Goal: Task Accomplishment & Management: Manage account settings

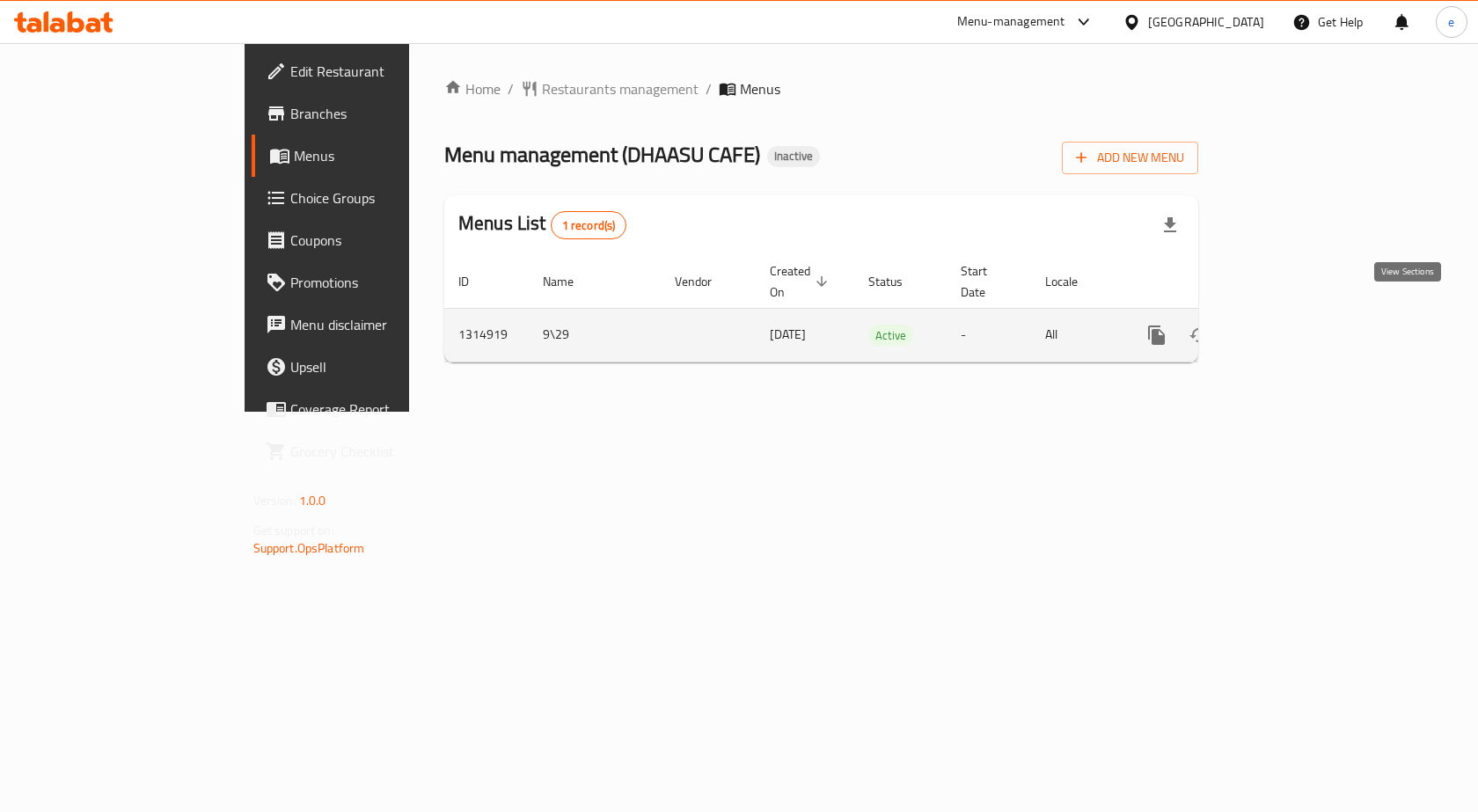
click at [1305, 318] on link "enhanced table" at bounding box center [1283, 335] width 42 height 42
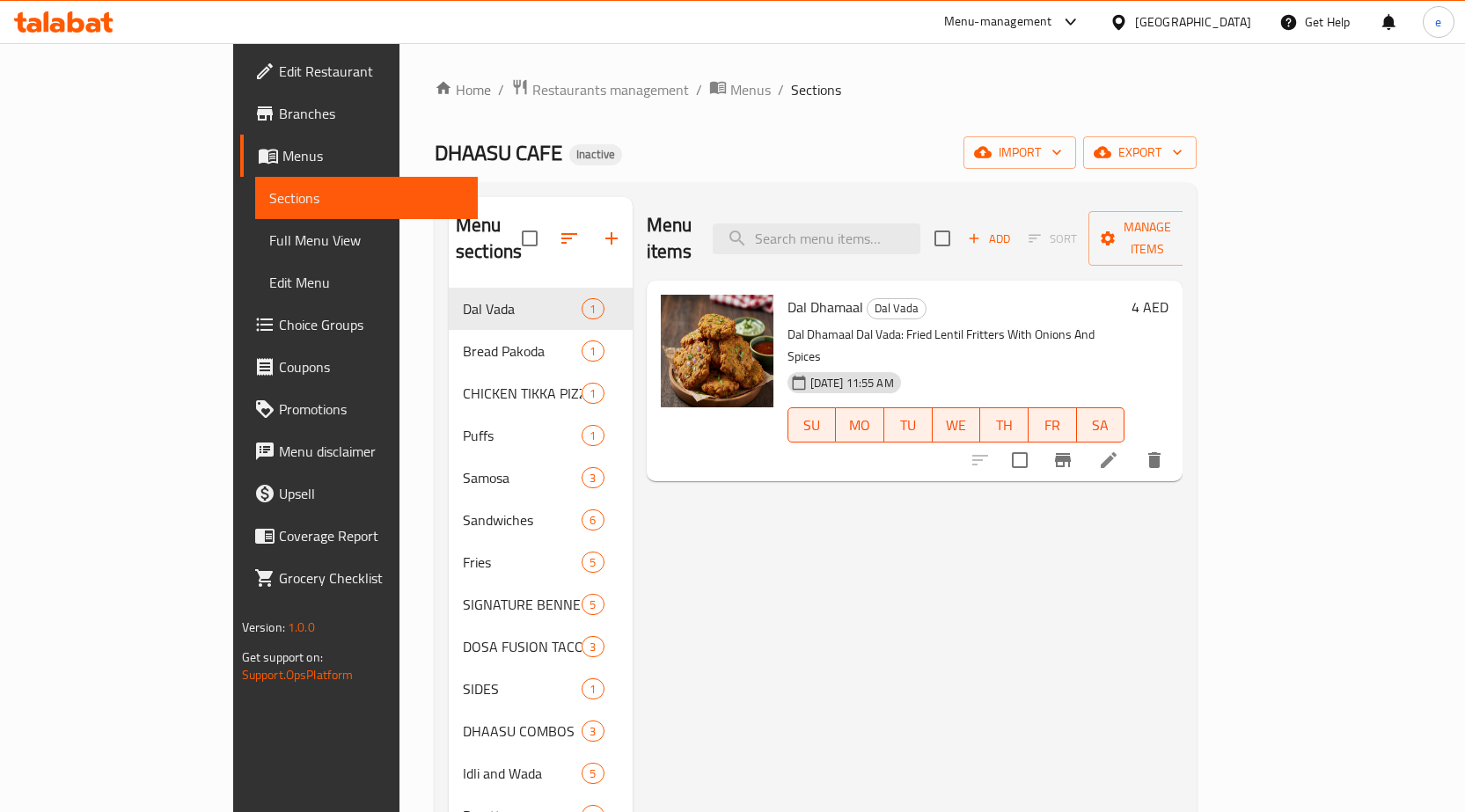
click at [269, 246] on span "Full Menu View" at bounding box center [366, 241] width 195 height 21
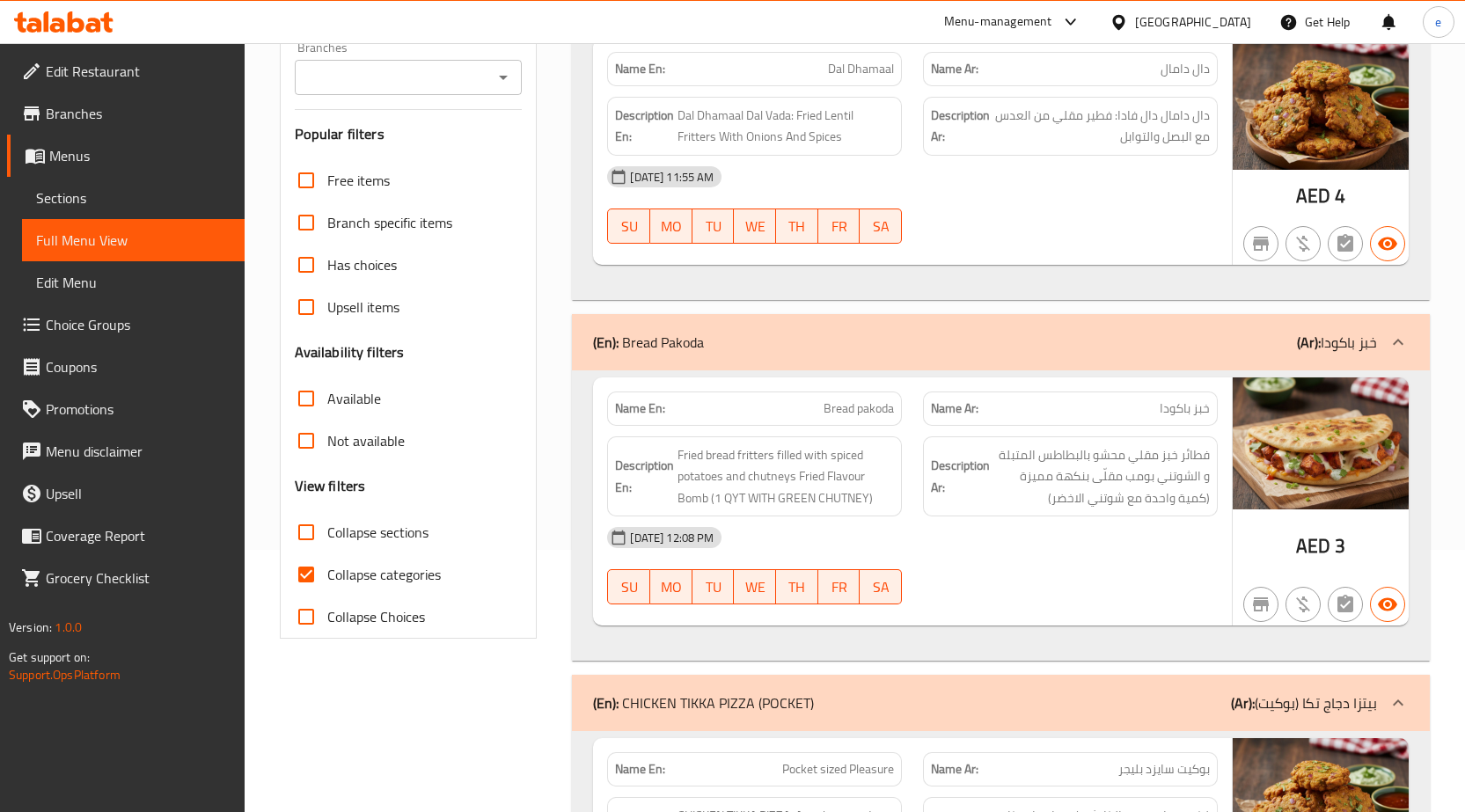
scroll to position [88, 0]
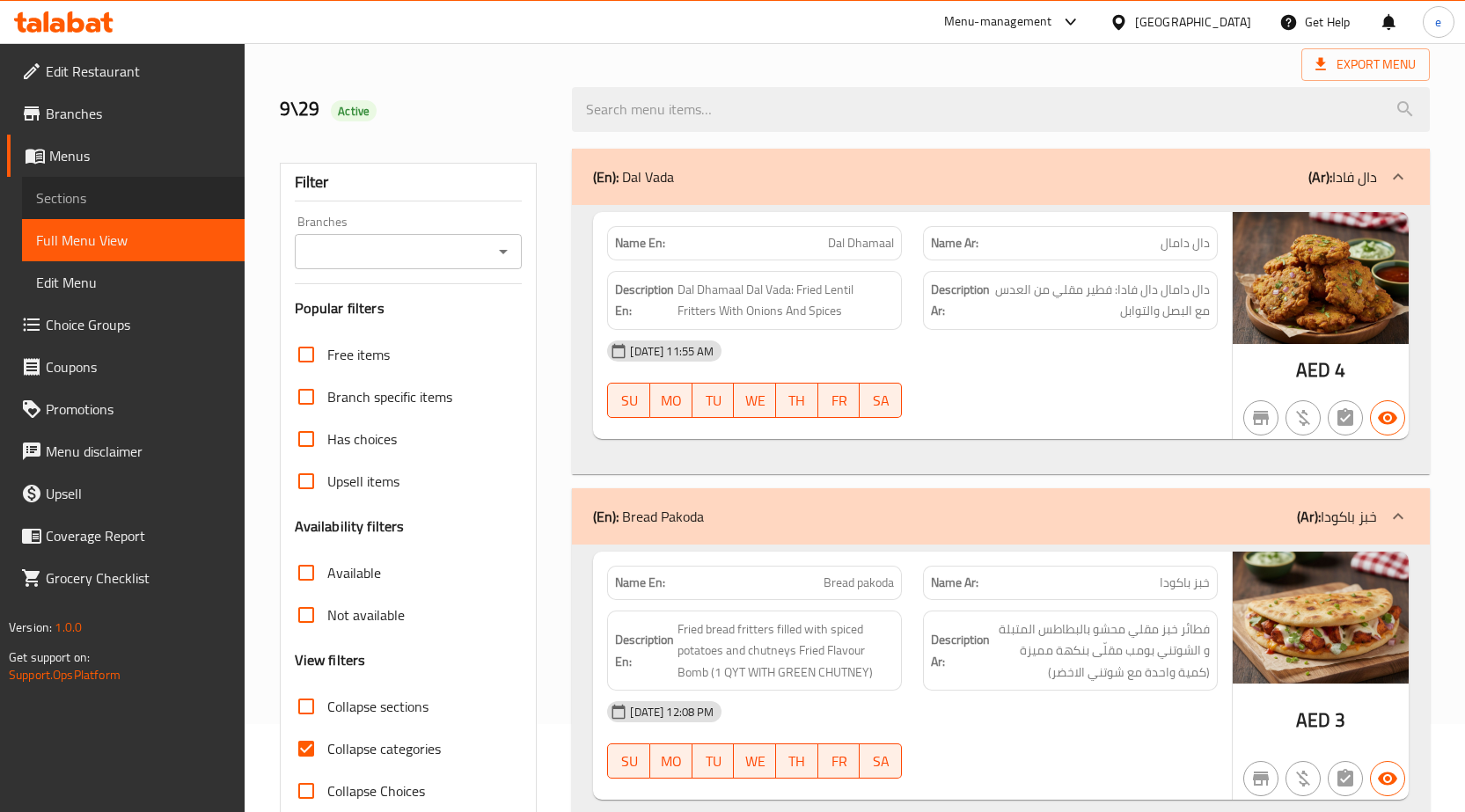
click at [82, 197] on span "Sections" at bounding box center [134, 198] width 195 height 21
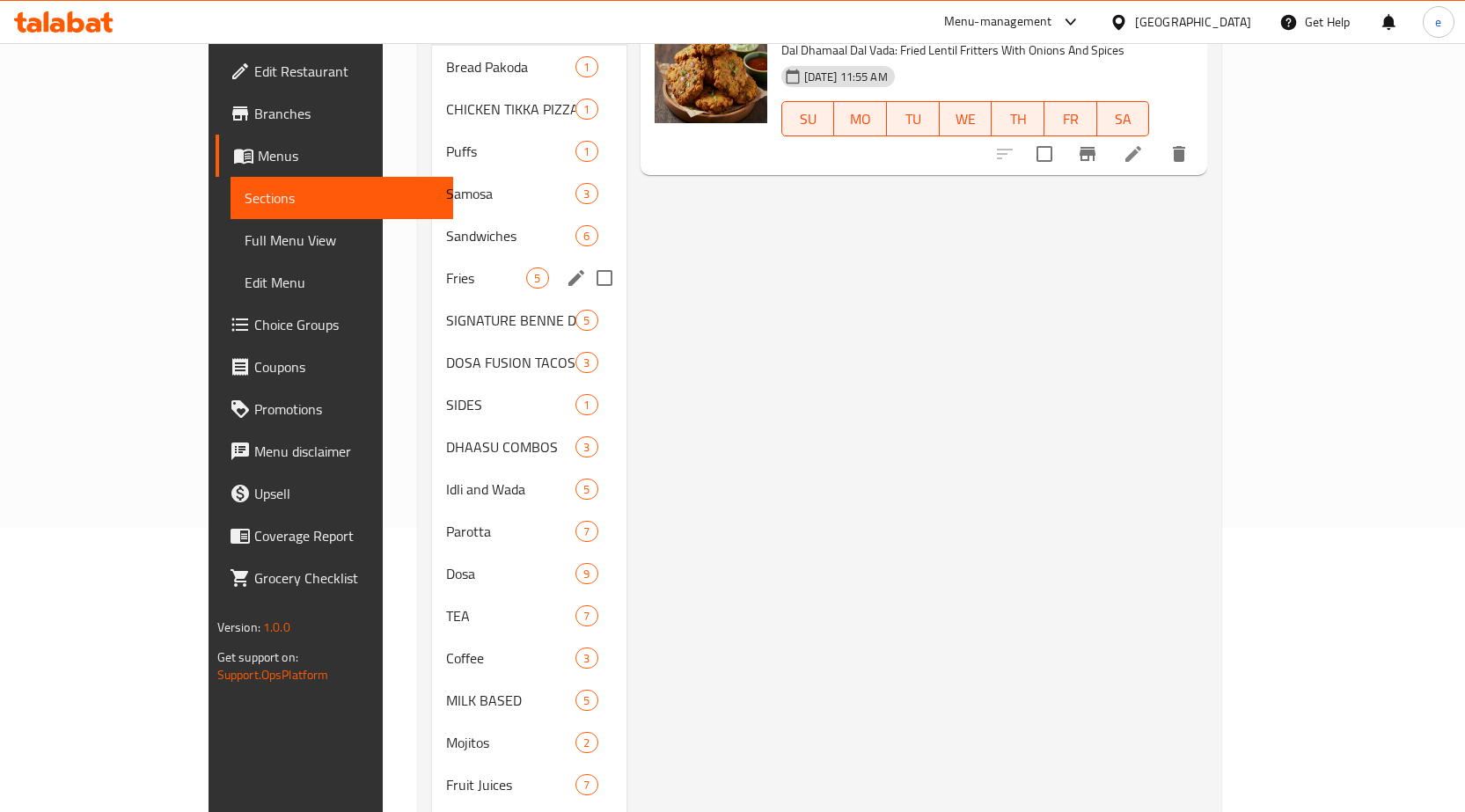
scroll to position [128, 0]
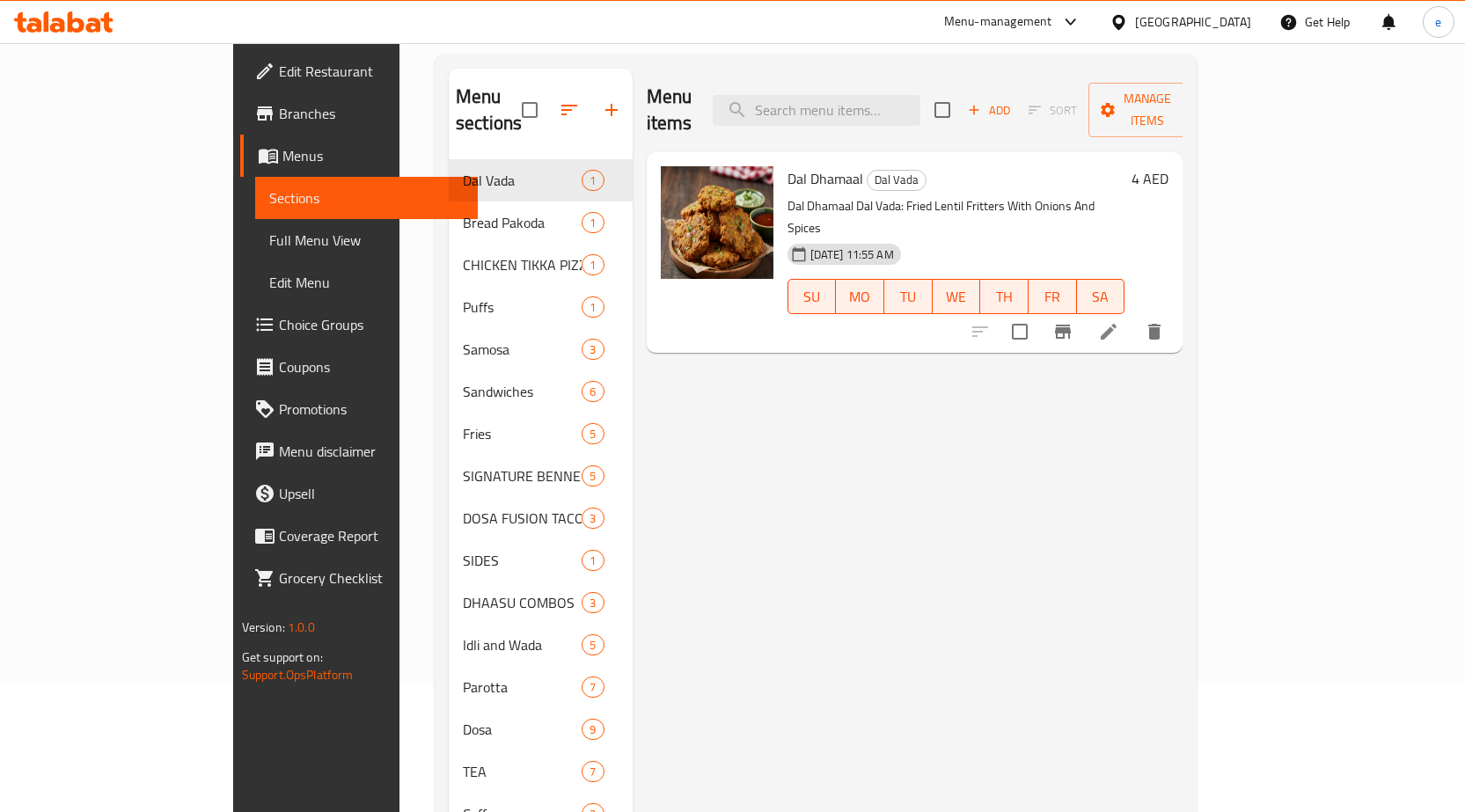
click at [269, 232] on span "Full Menu View" at bounding box center [366, 241] width 195 height 21
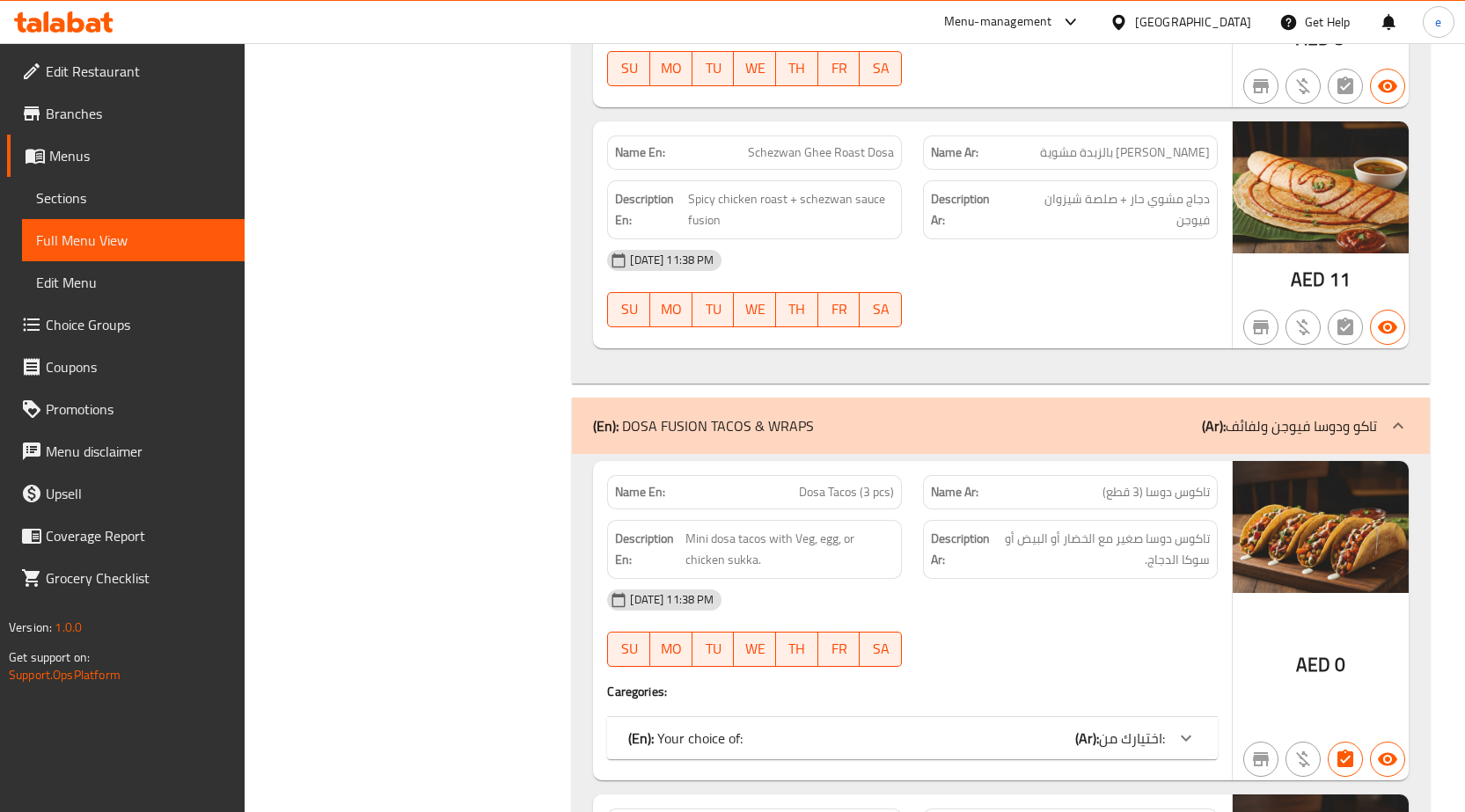
scroll to position [6551, 0]
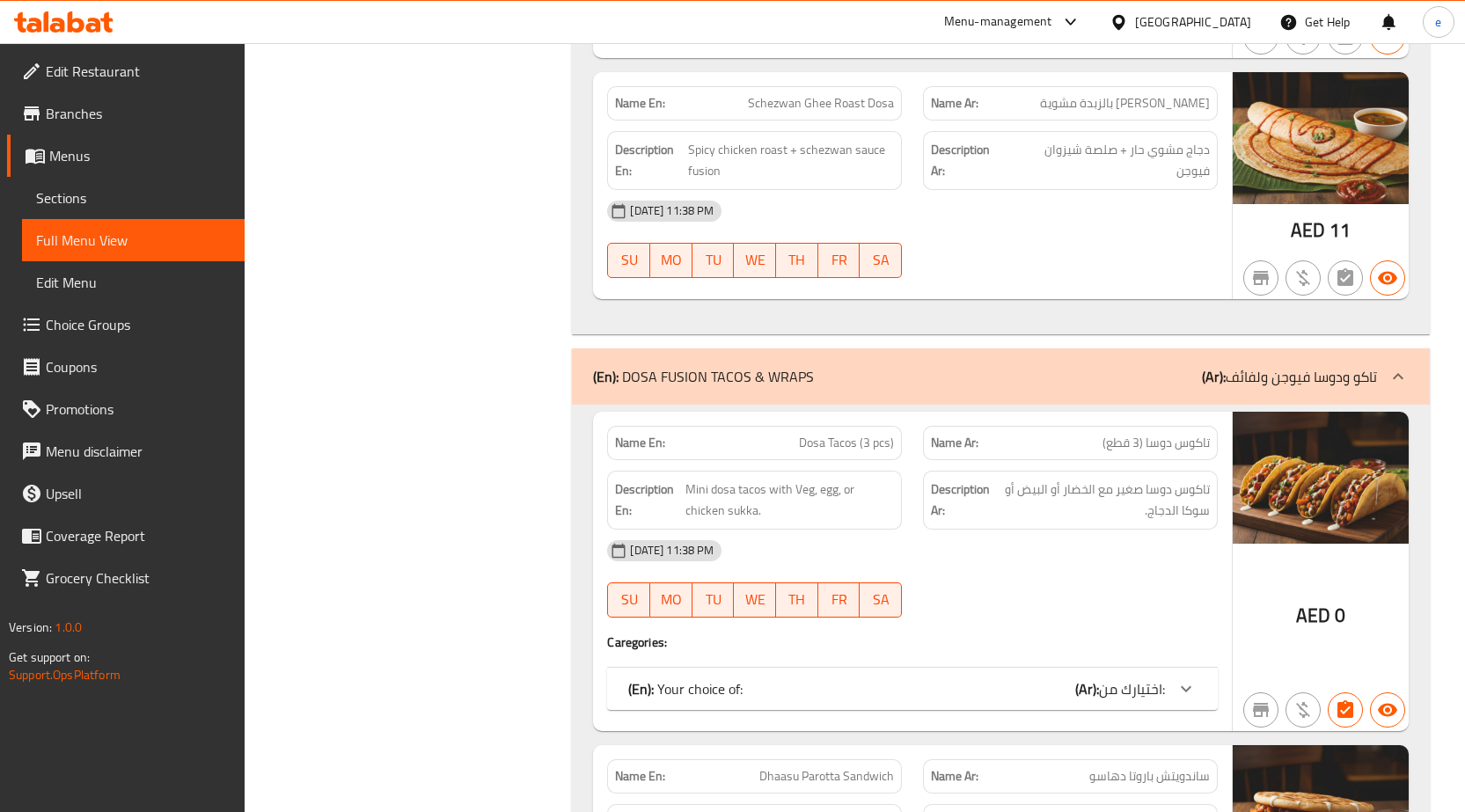
click at [1100, 676] on span "اختيارك من:" at bounding box center [1131, 689] width 66 height 27
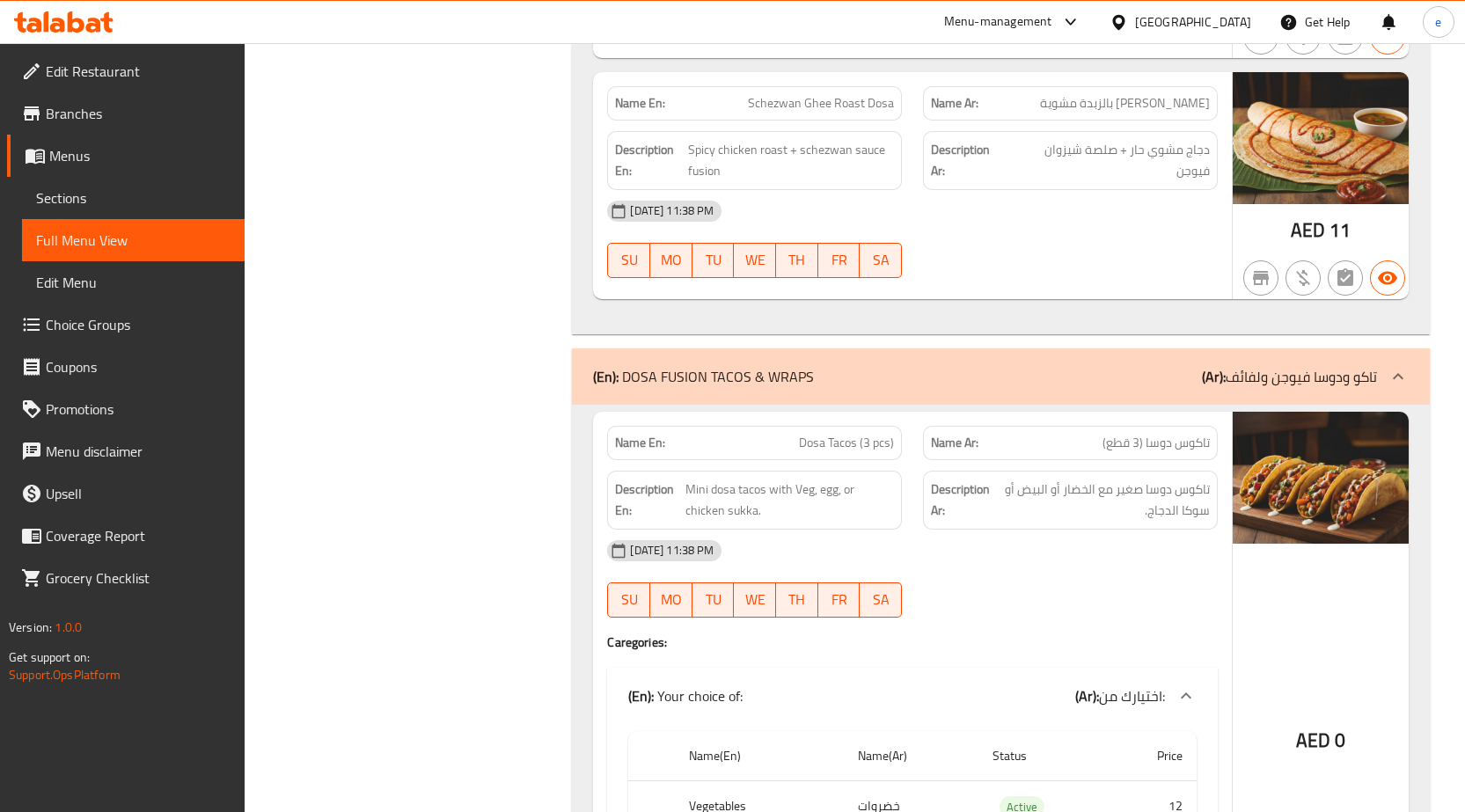
click at [1100, 683] on span "اختيارك من:" at bounding box center [1131, 696] width 66 height 27
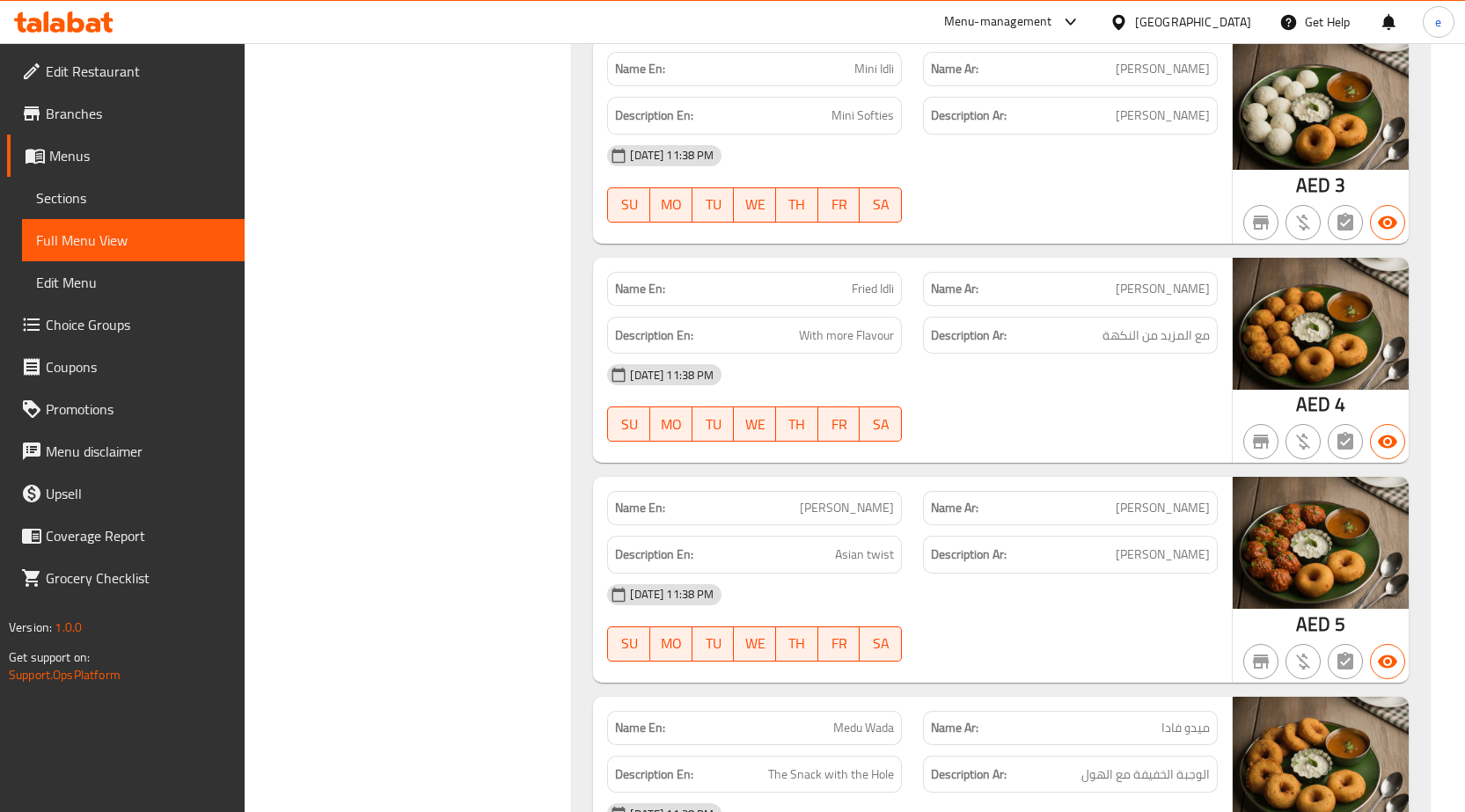
scroll to position [9982, 0]
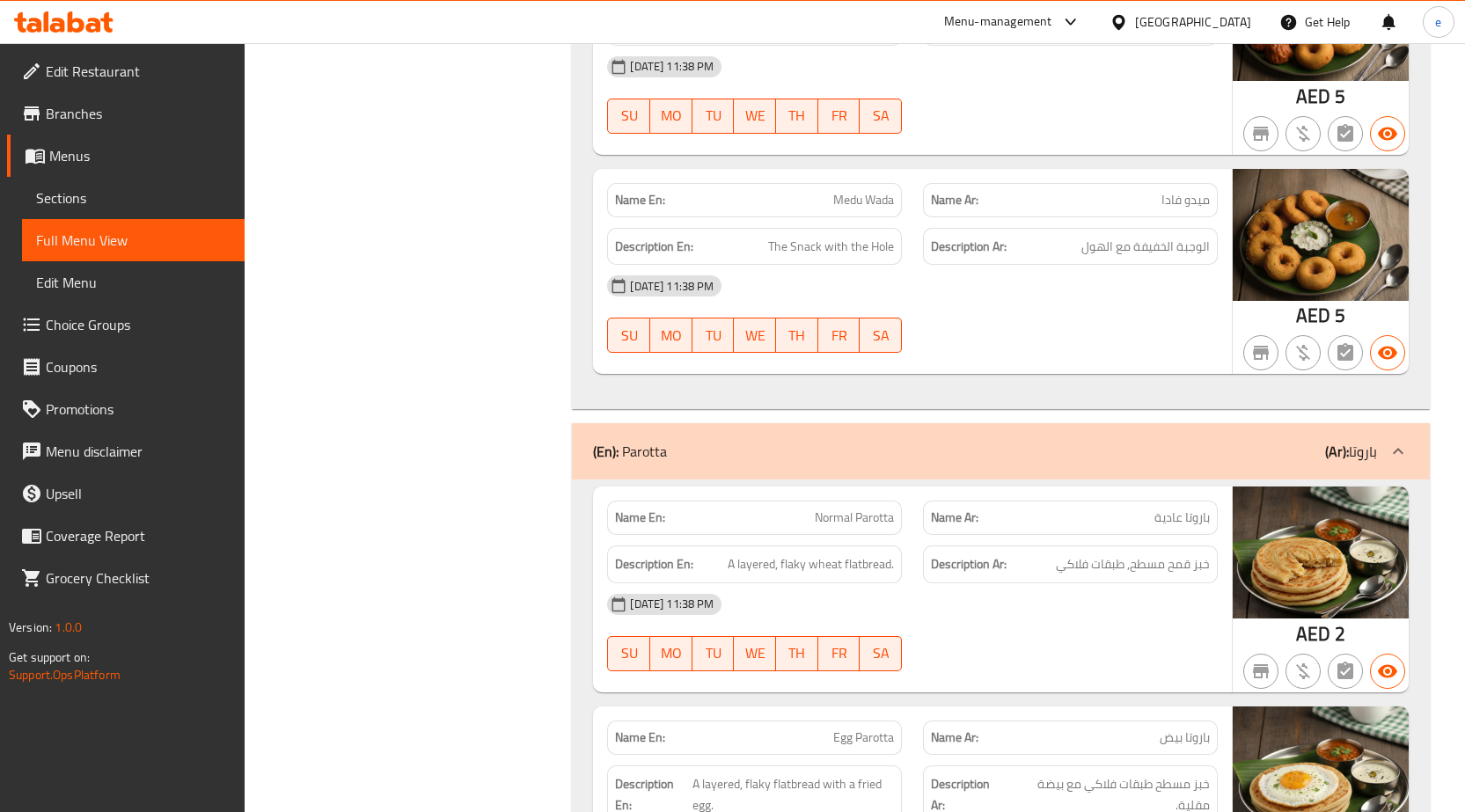
click at [54, 152] on span "Menus" at bounding box center [140, 156] width 181 height 21
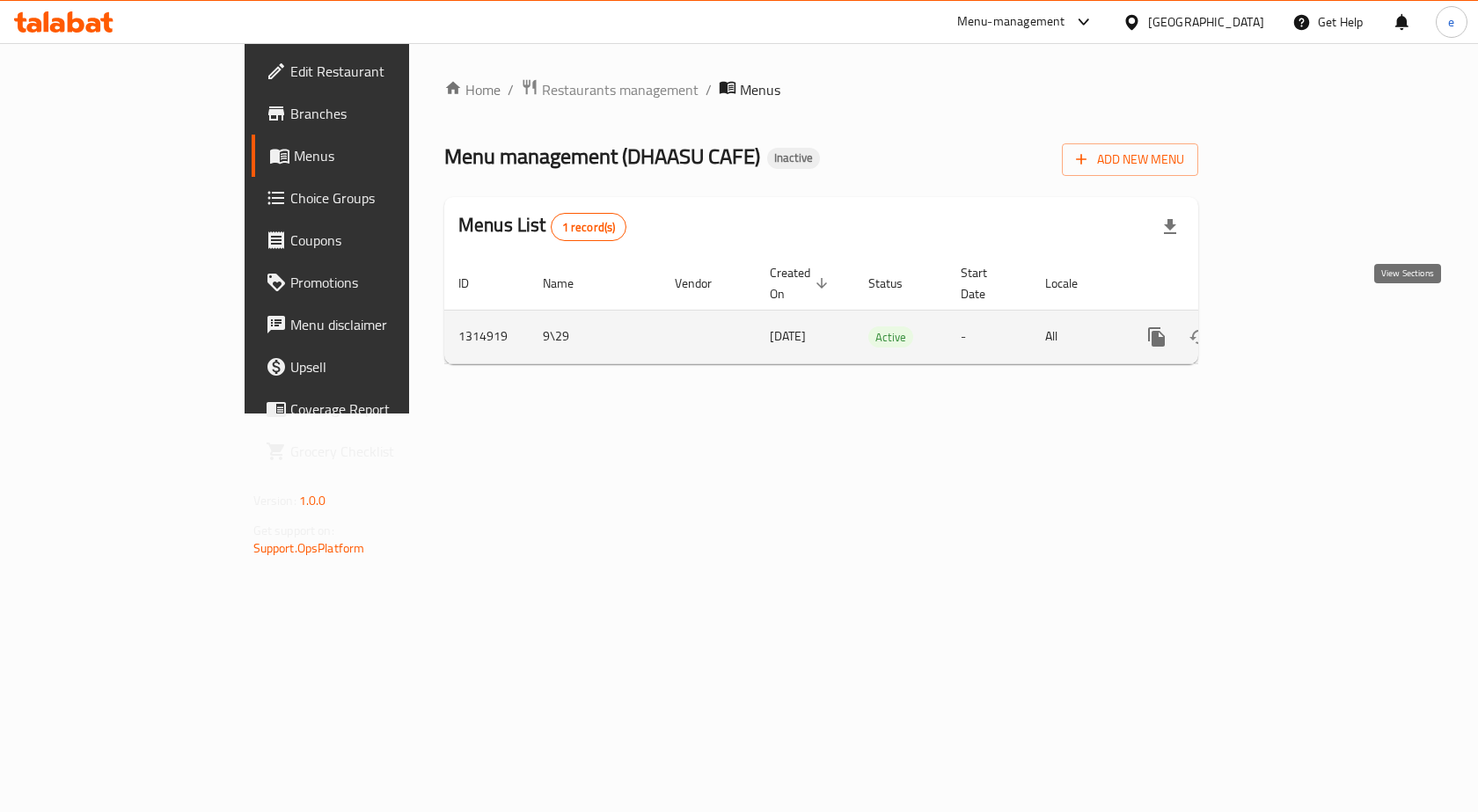
click at [1294, 326] on icon "enhanced table" at bounding box center [1283, 337] width 21 height 21
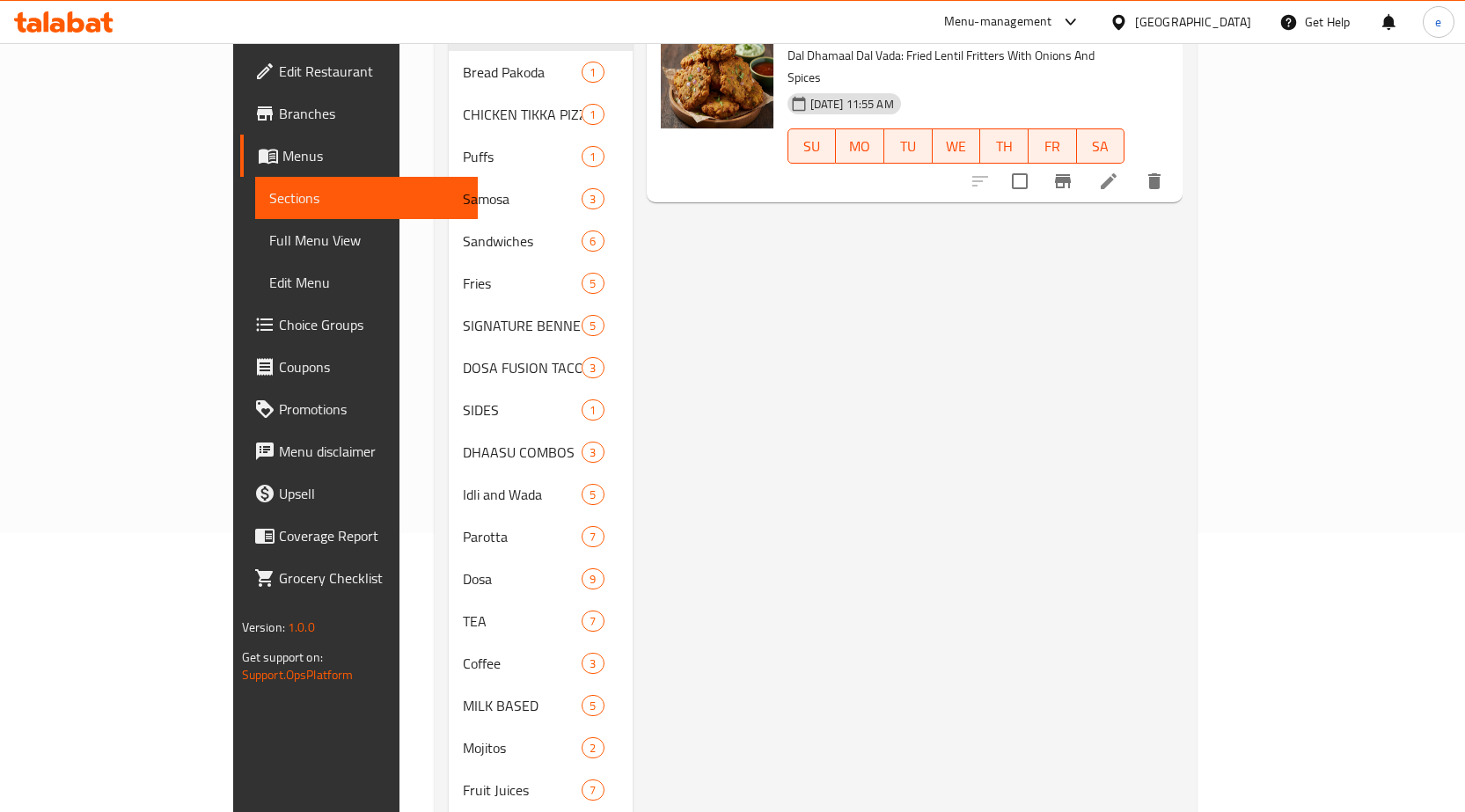
scroll to position [128, 0]
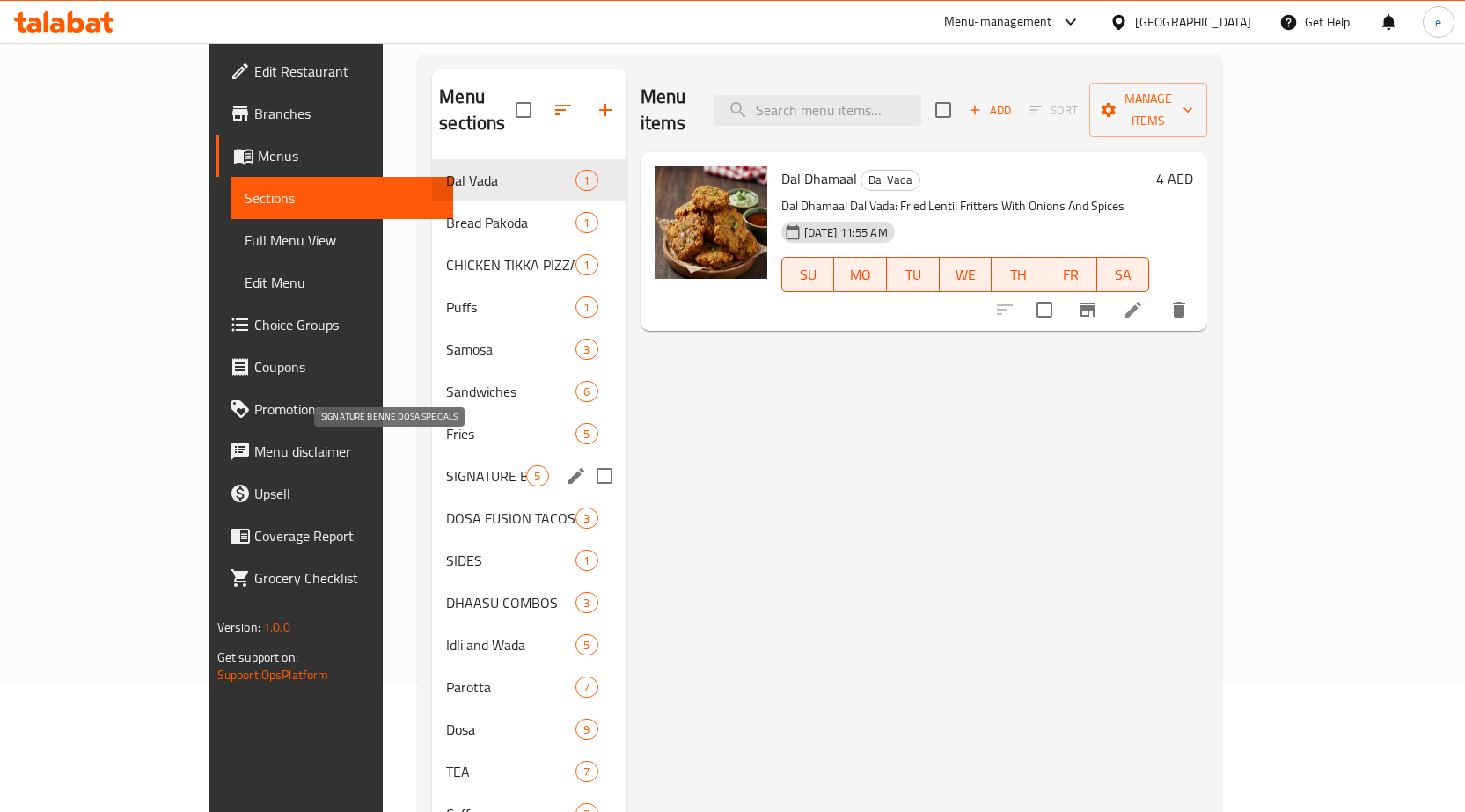
click at [446, 465] on span "SIGNATURE BENNE DOSA SPECIALS" at bounding box center [486, 476] width 81 height 21
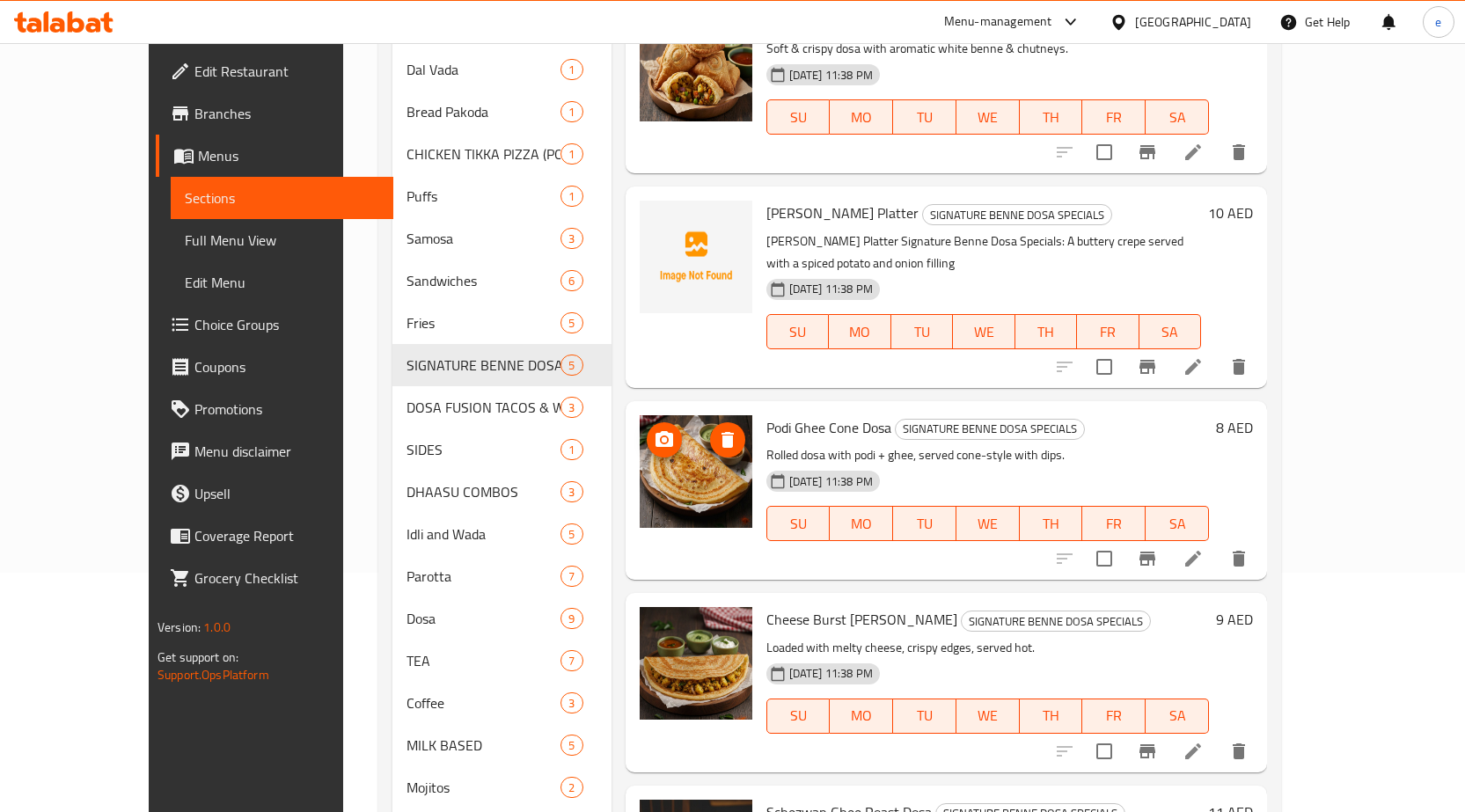
scroll to position [304, 0]
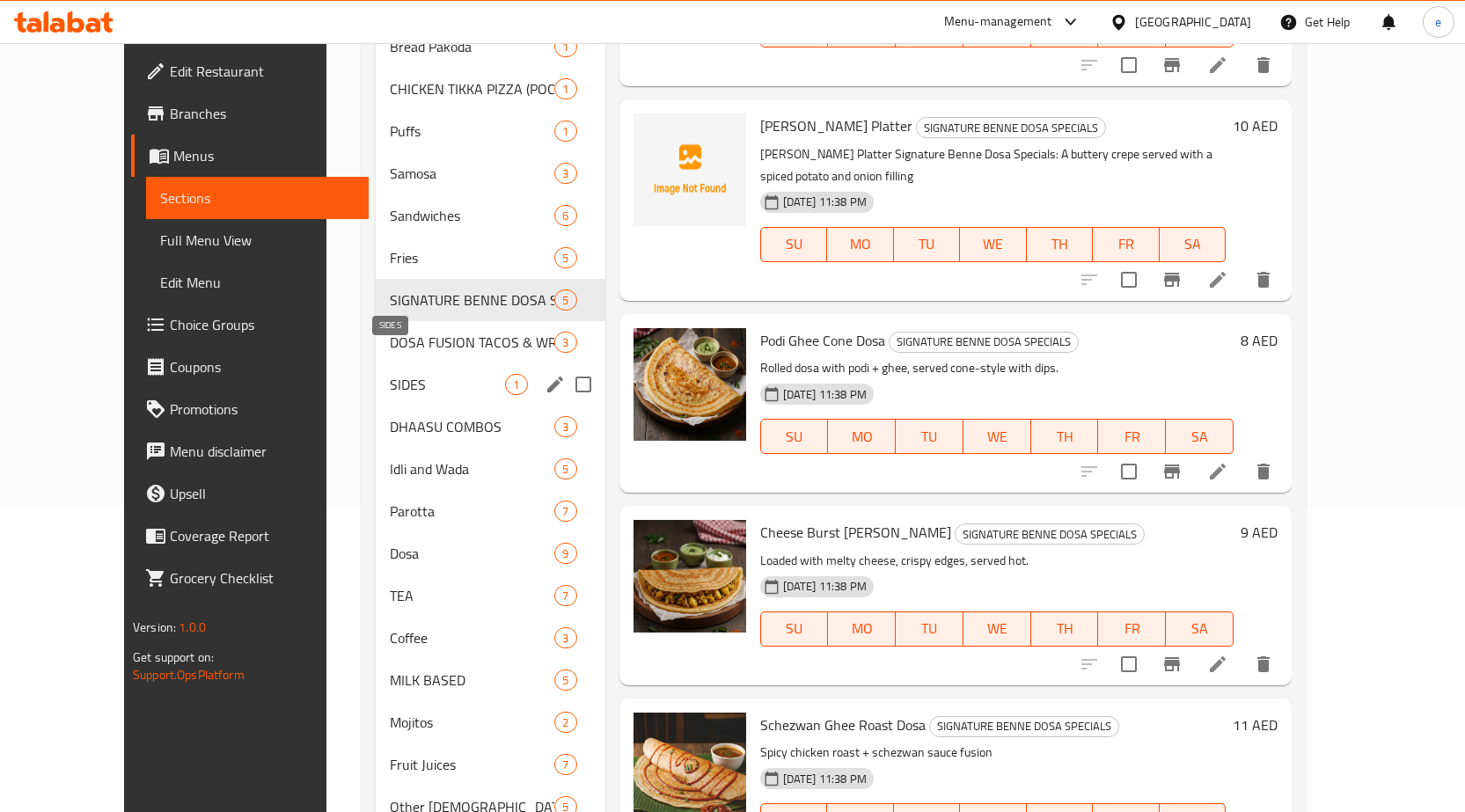
click at [390, 374] on span "SIDES" at bounding box center [448, 385] width 115 height 21
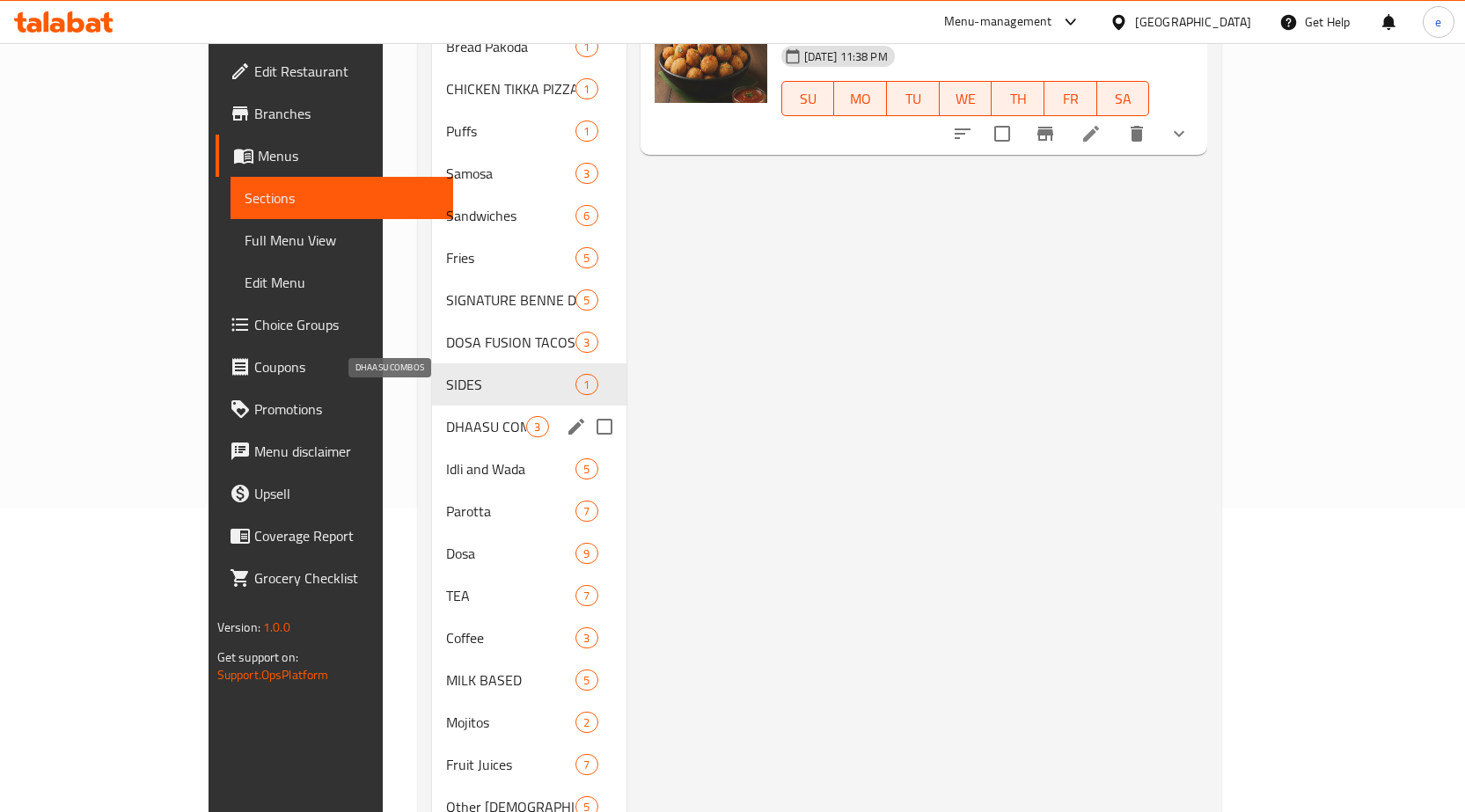
click at [446, 416] on span "DHAASU COMBOS" at bounding box center [486, 426] width 81 height 21
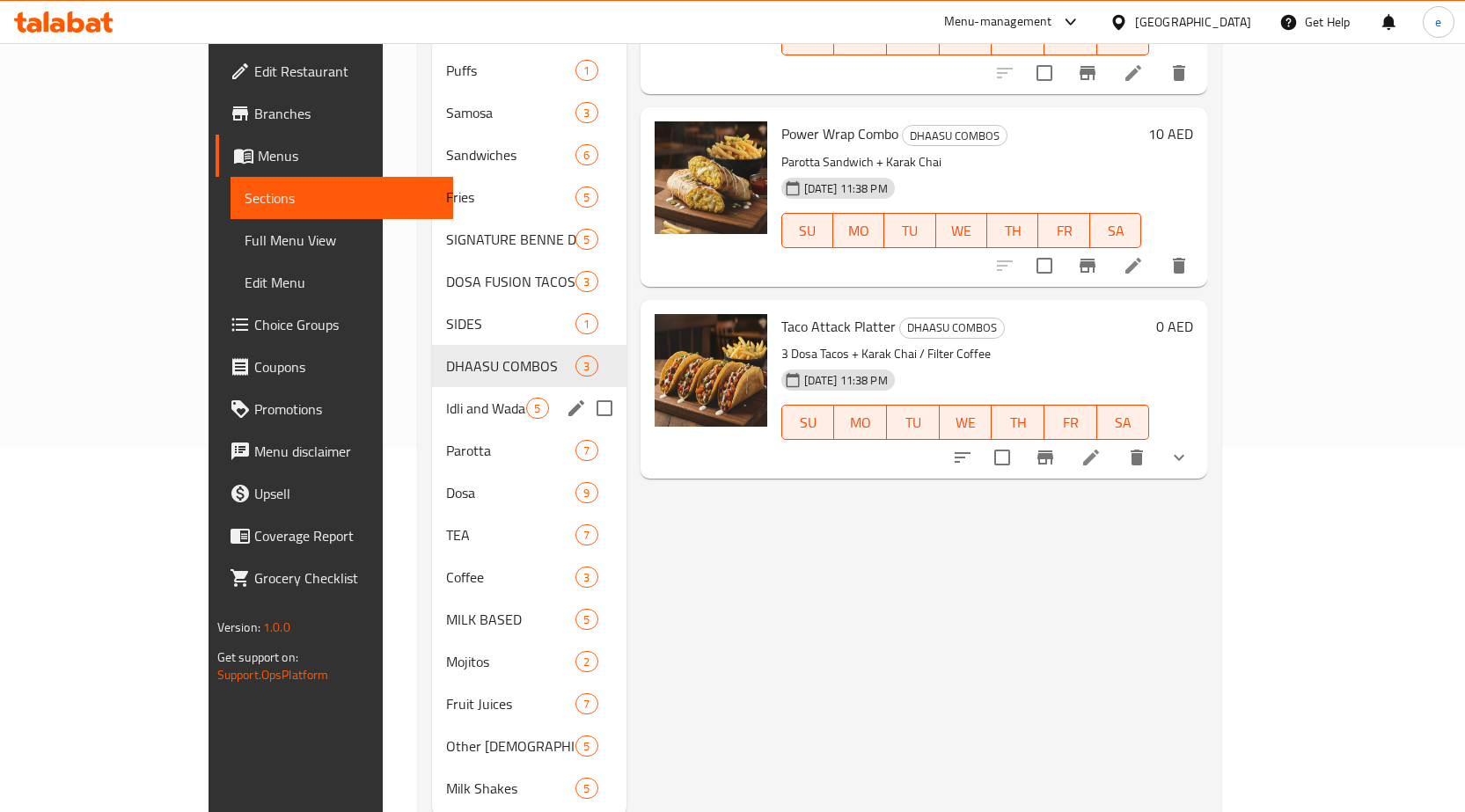
scroll to position [393, 0]
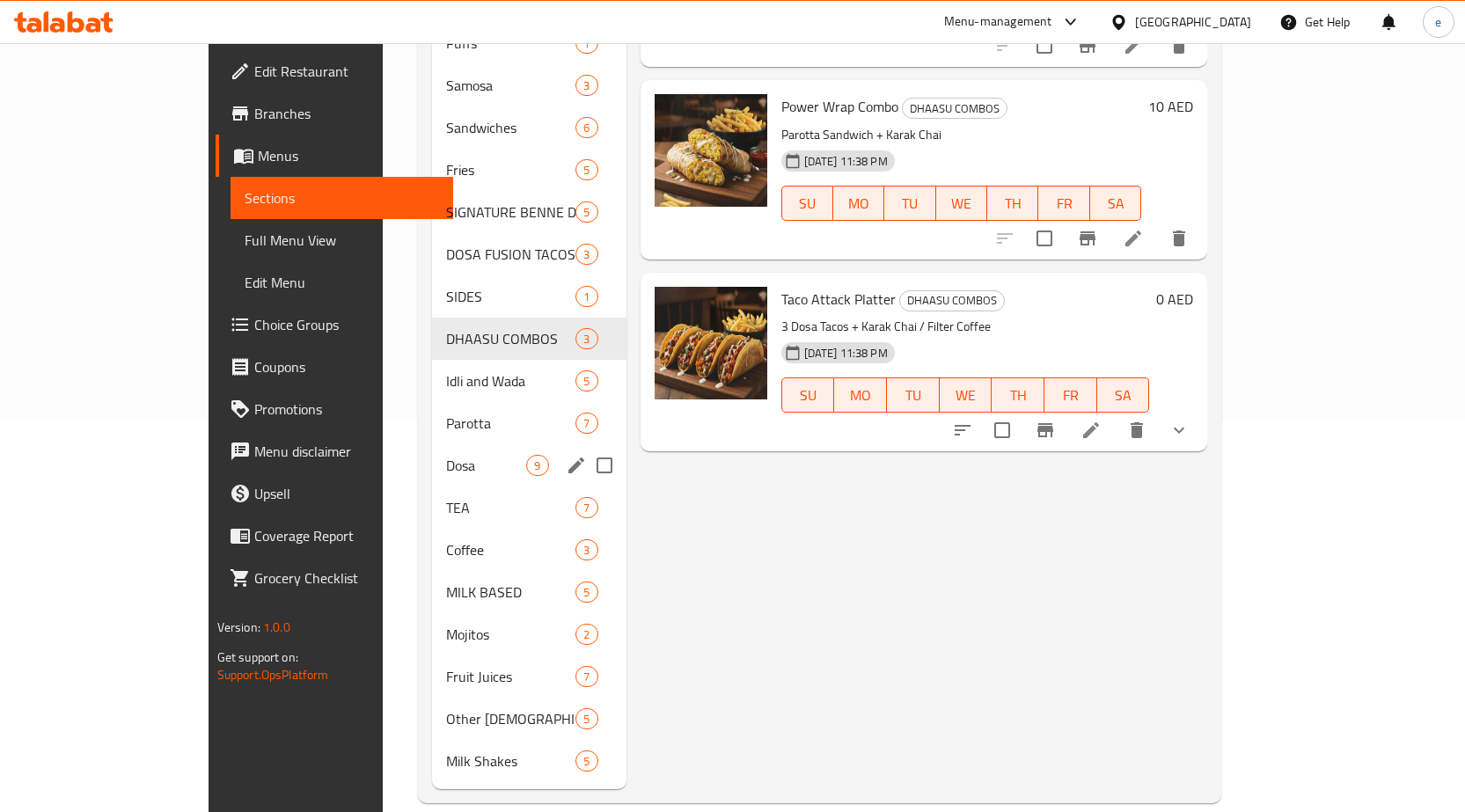
click at [432, 455] on div "Dosa 9" at bounding box center [528, 465] width 194 height 42
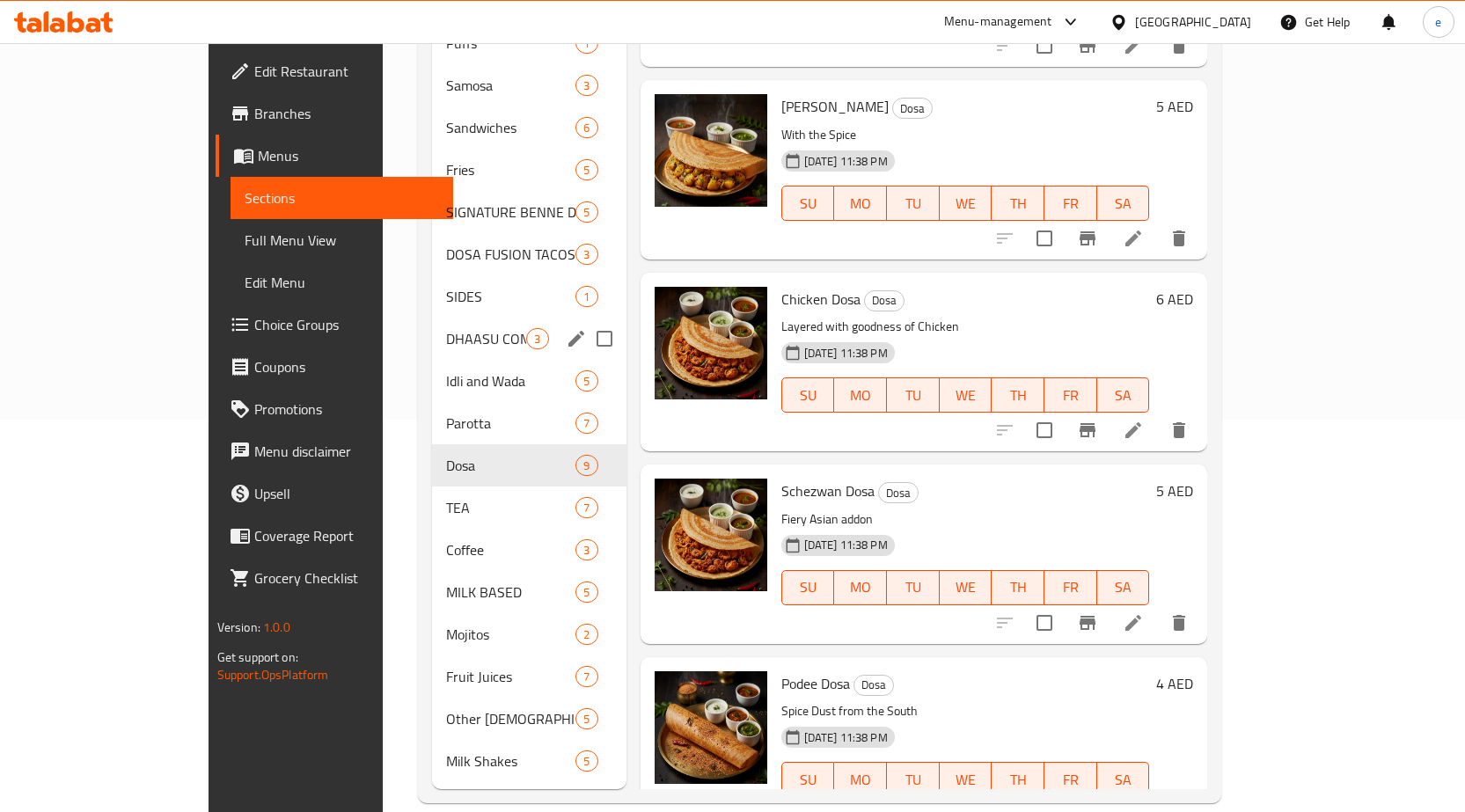
click at [432, 323] on div "DHAASU COMBOS 3" at bounding box center [528, 339] width 194 height 42
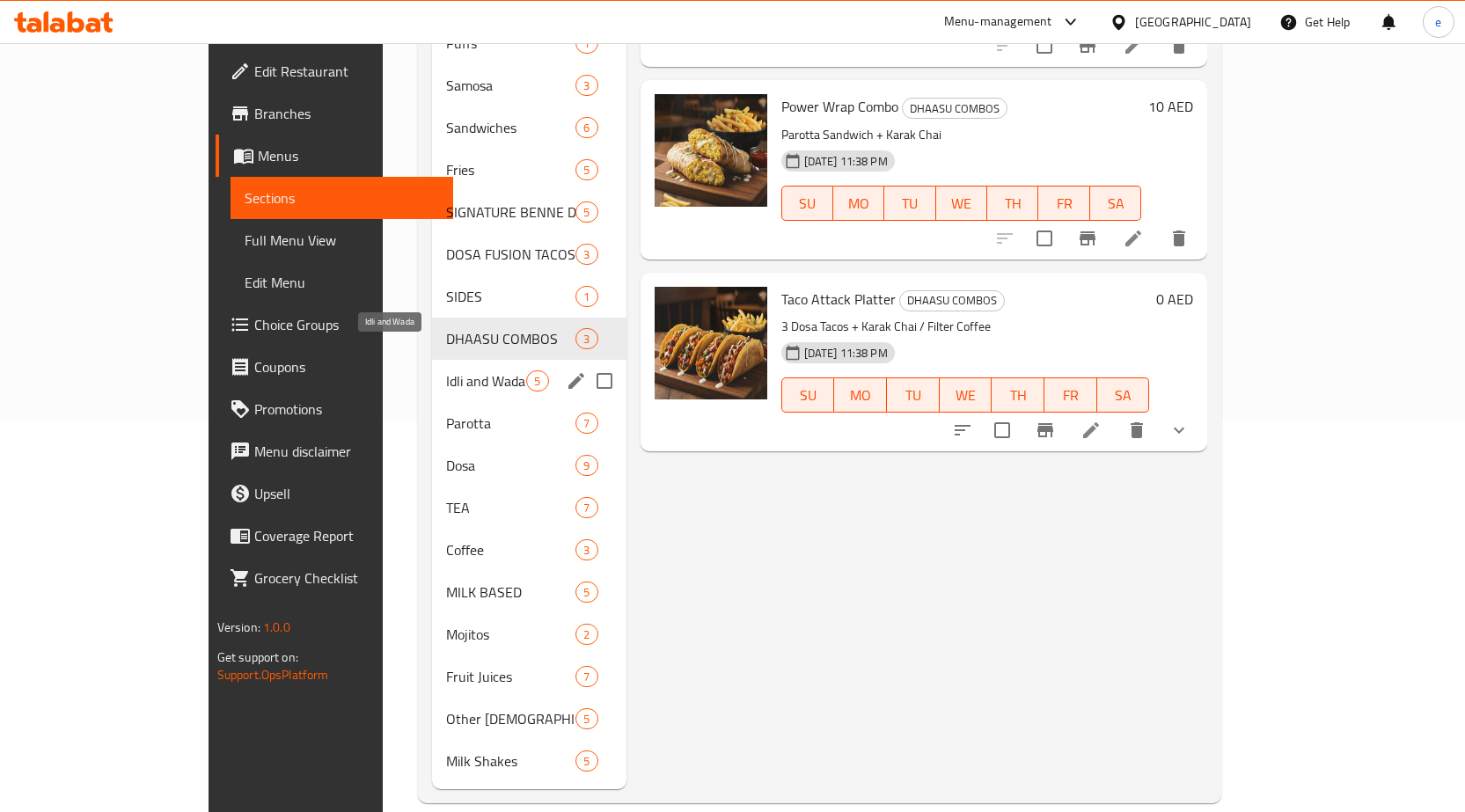
click at [446, 371] on span "Idli and Wada" at bounding box center [486, 381] width 81 height 21
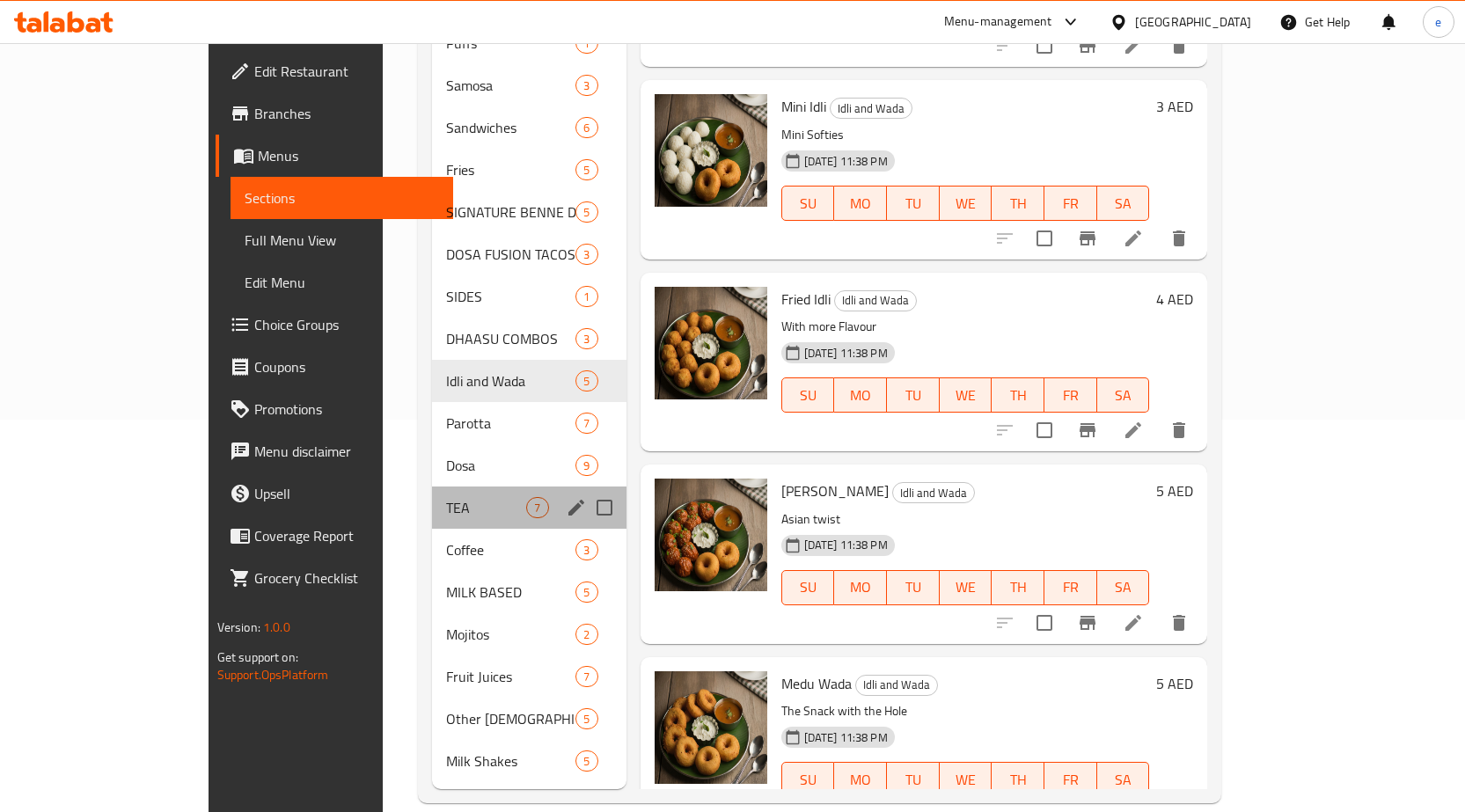
click at [432, 486] on div "TEA 7" at bounding box center [528, 508] width 194 height 42
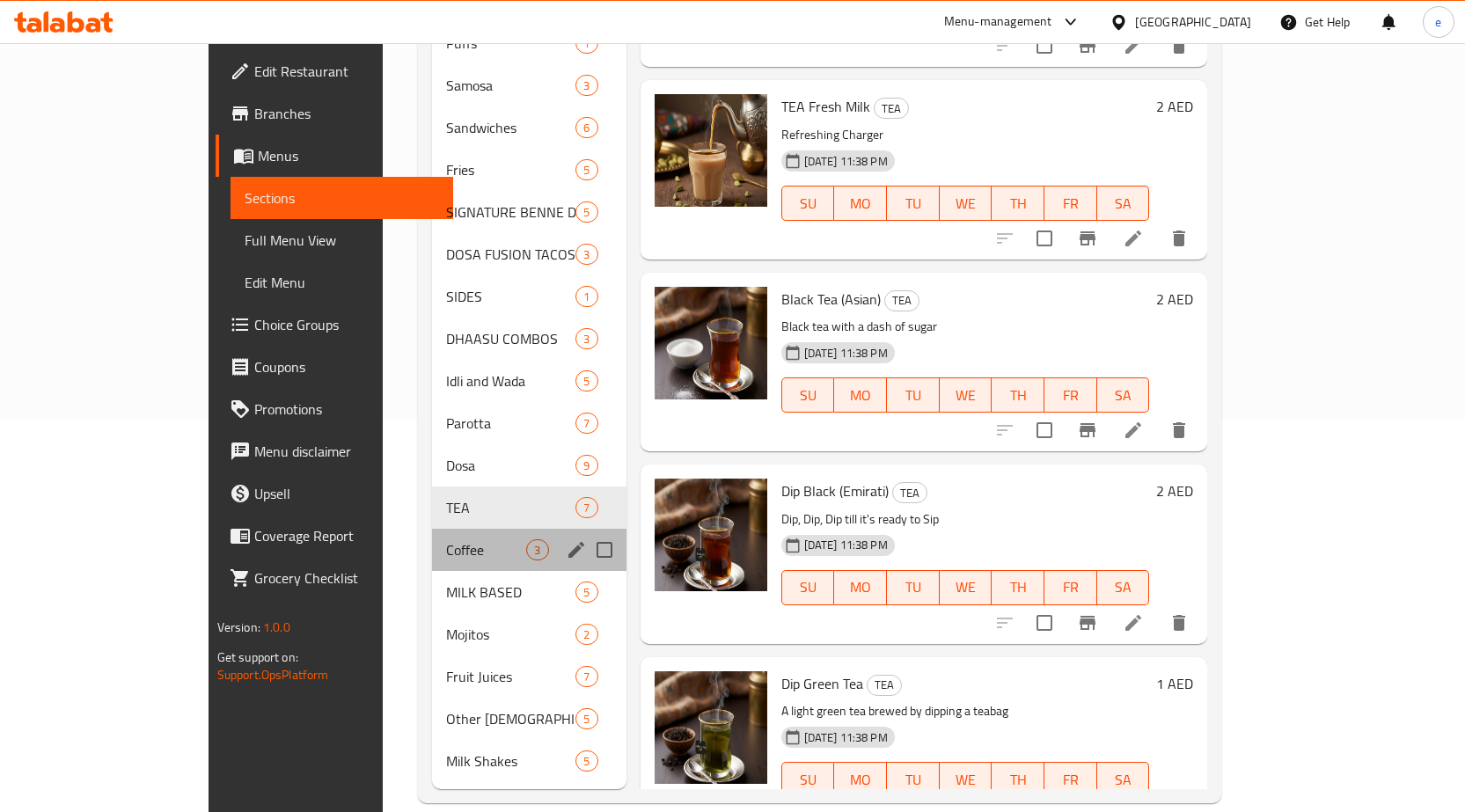
click at [432, 534] on div "Coffee 3" at bounding box center [528, 550] width 194 height 42
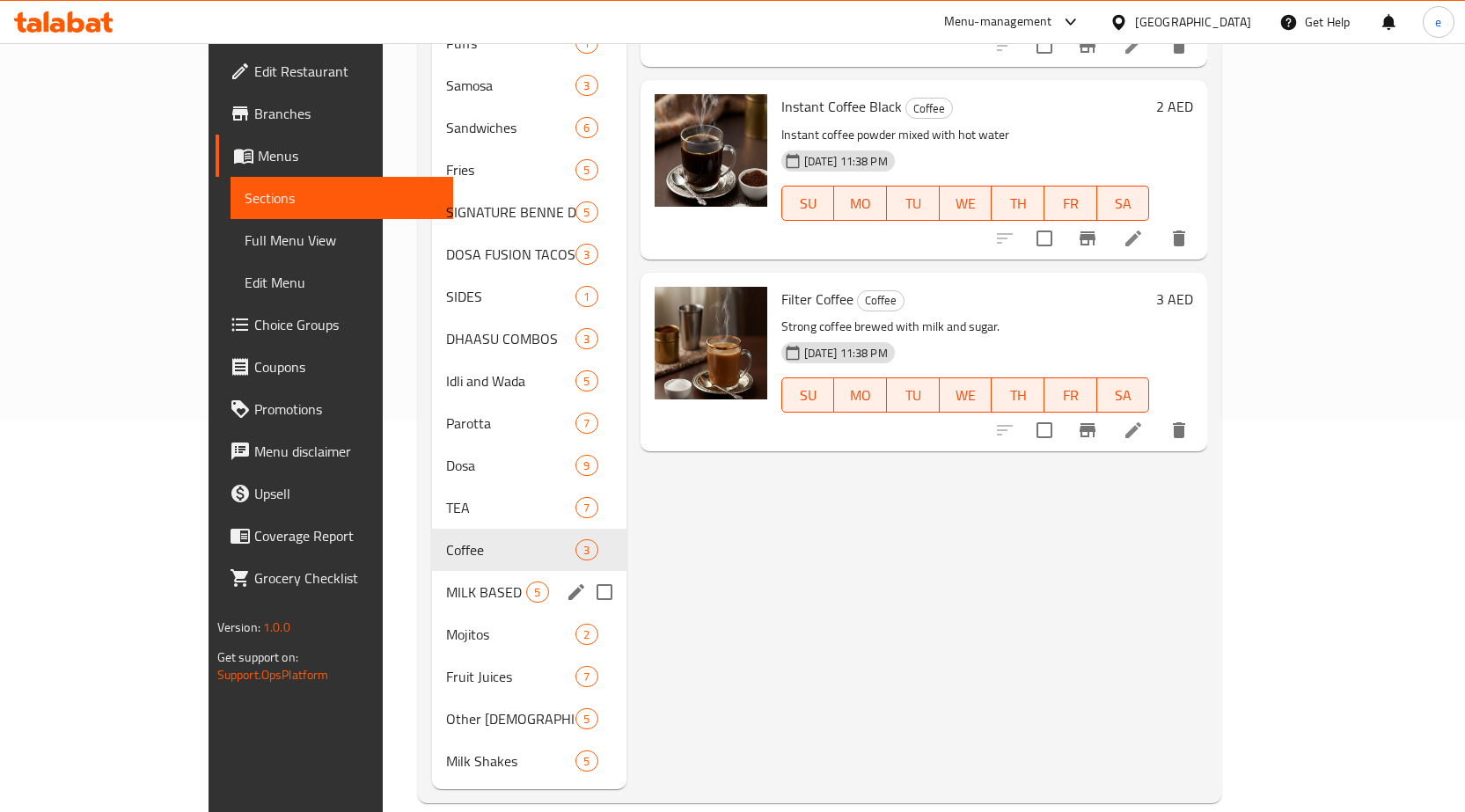
click at [446, 581] on span "MILK BASED" at bounding box center [486, 592] width 81 height 21
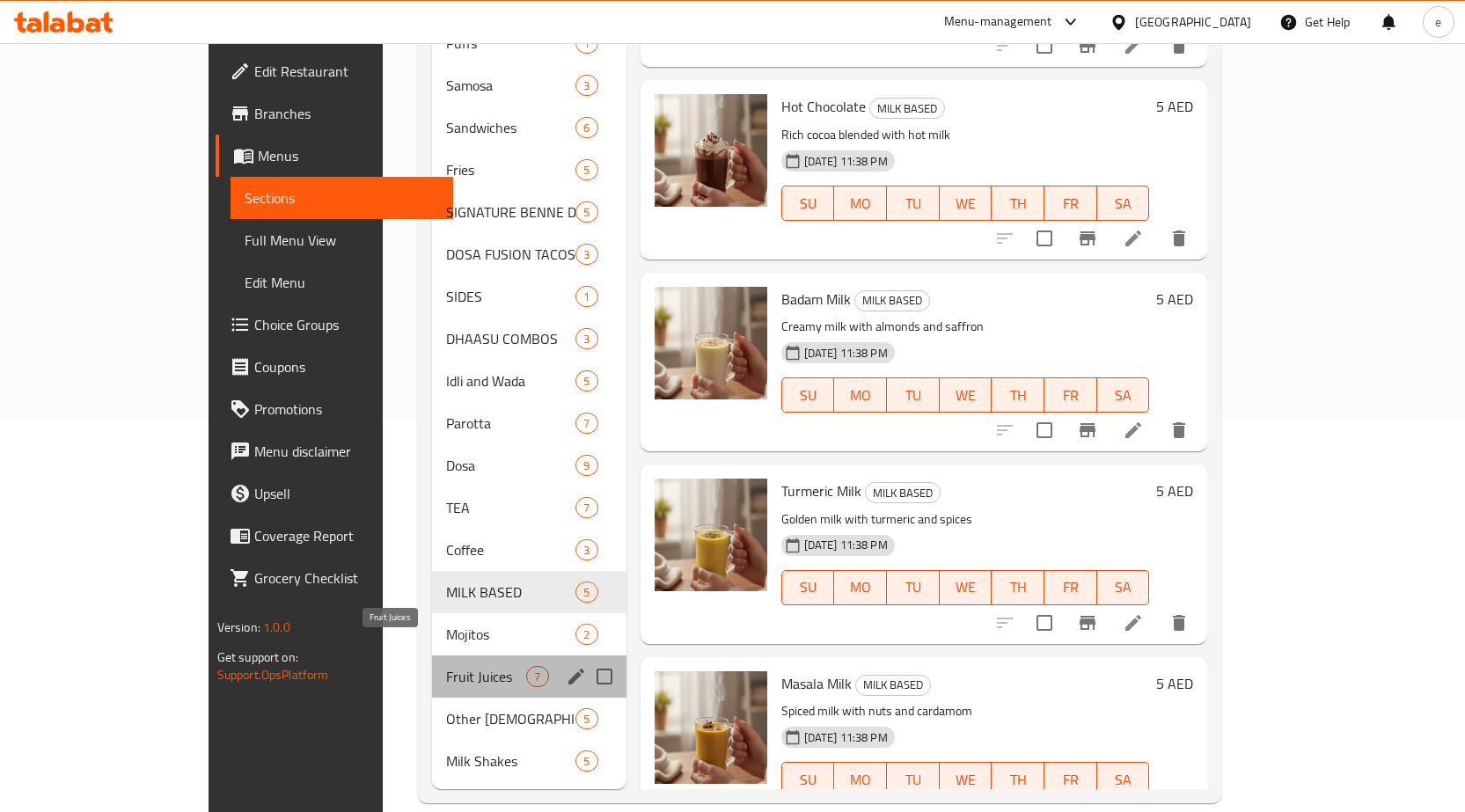
click at [446, 666] on span "Fruit Juices" at bounding box center [486, 677] width 81 height 21
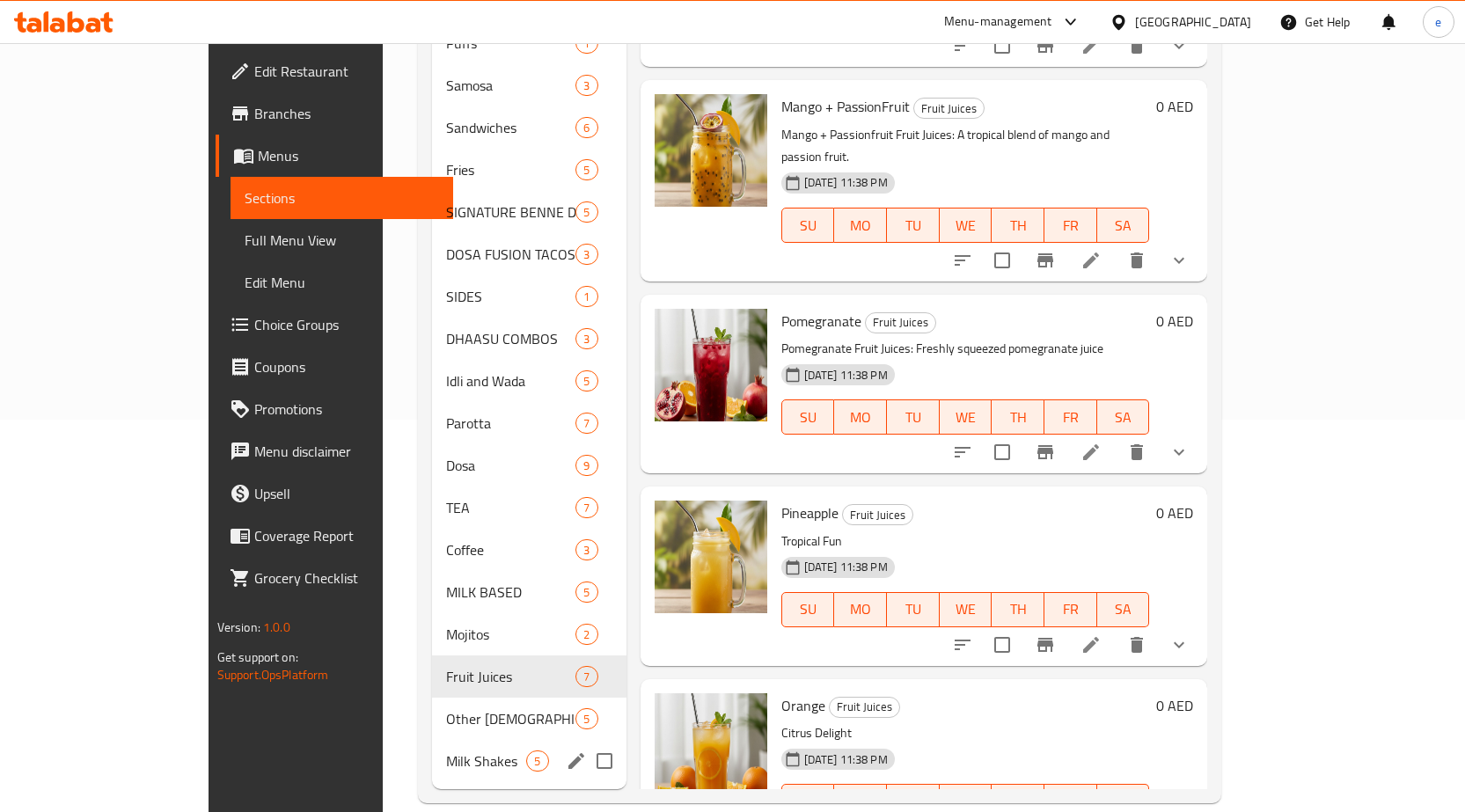
click at [446, 709] on span "Other [DEMOGRAPHIC_DATA] Drinks" at bounding box center [510, 719] width 129 height 21
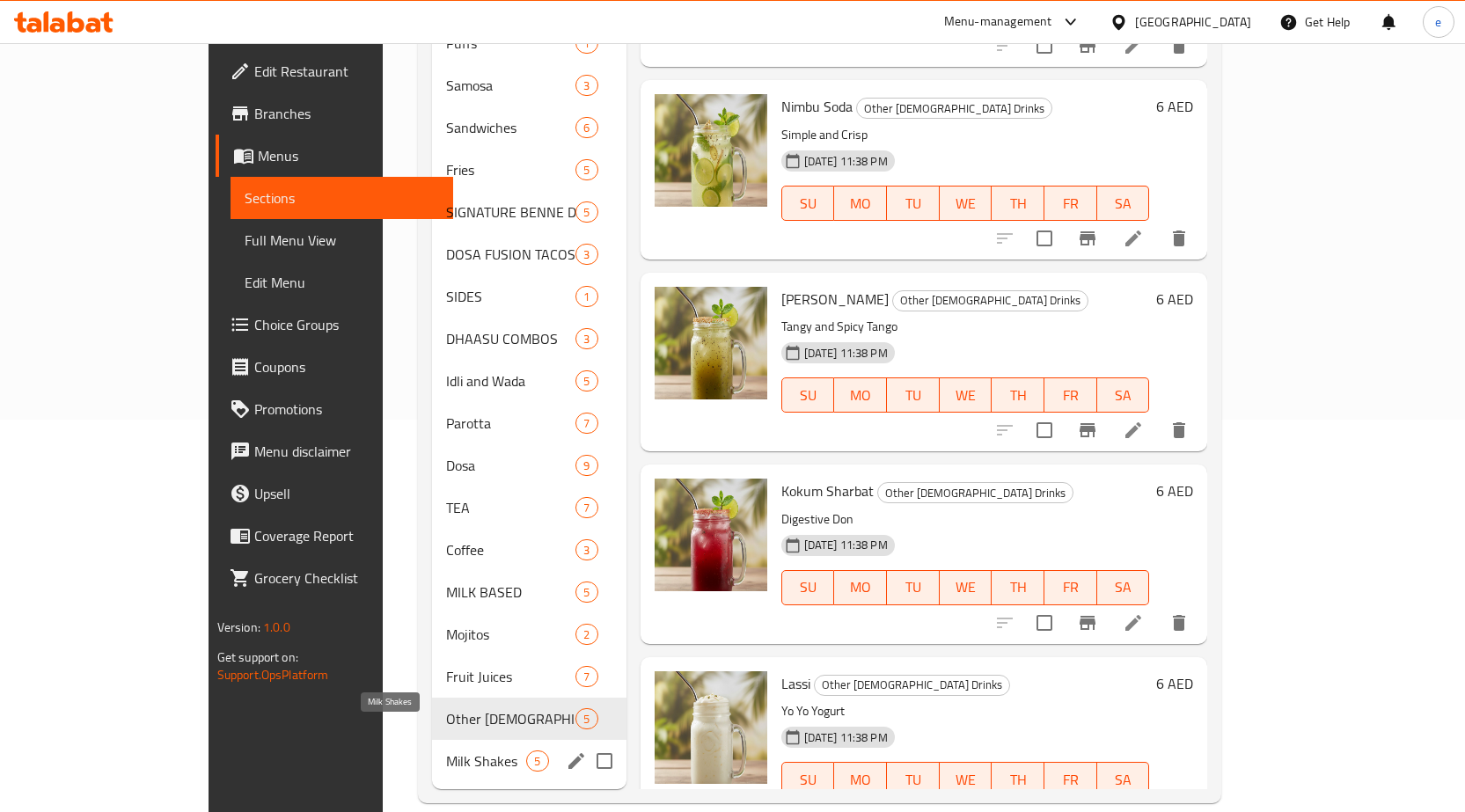
click at [446, 750] on span "Milk Shakes" at bounding box center [486, 761] width 81 height 21
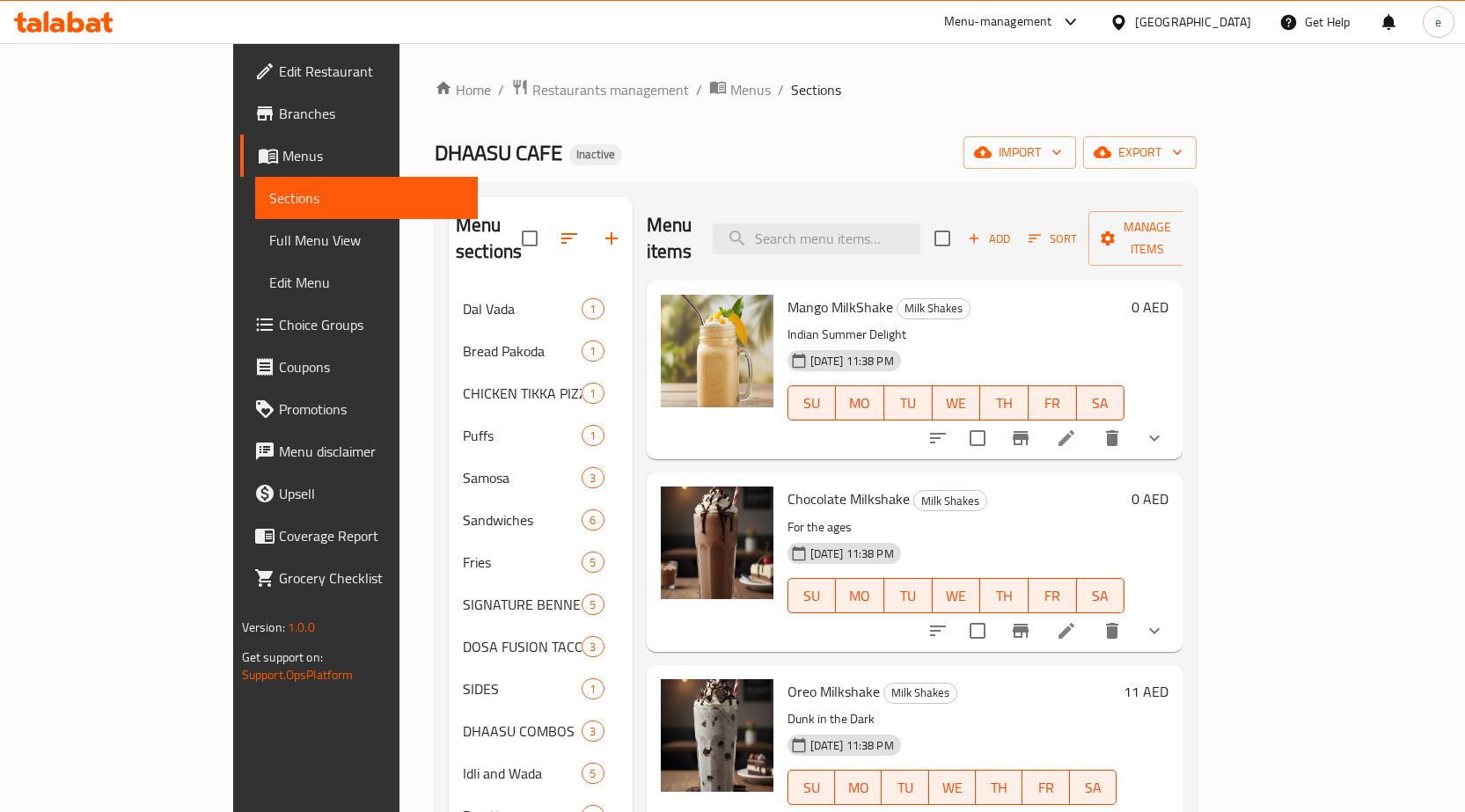
click at [463, 298] on span "Dal Vada" at bounding box center [522, 309] width 119 height 21
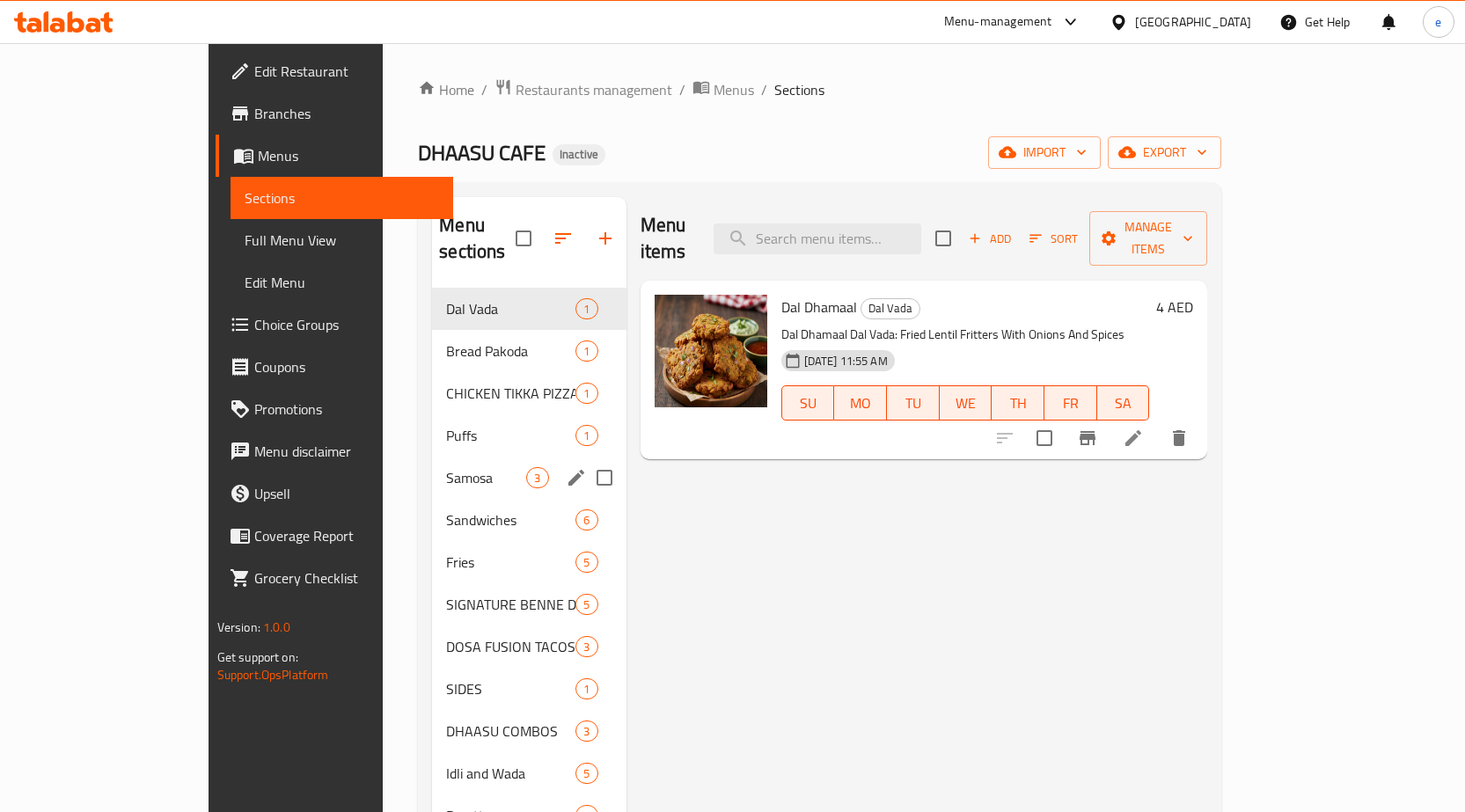
drag, startPoint x: 343, startPoint y: 461, endPoint x: 352, endPoint y: 460, distance: 9.1
click at [446, 467] on span "Samosa" at bounding box center [486, 478] width 81 height 21
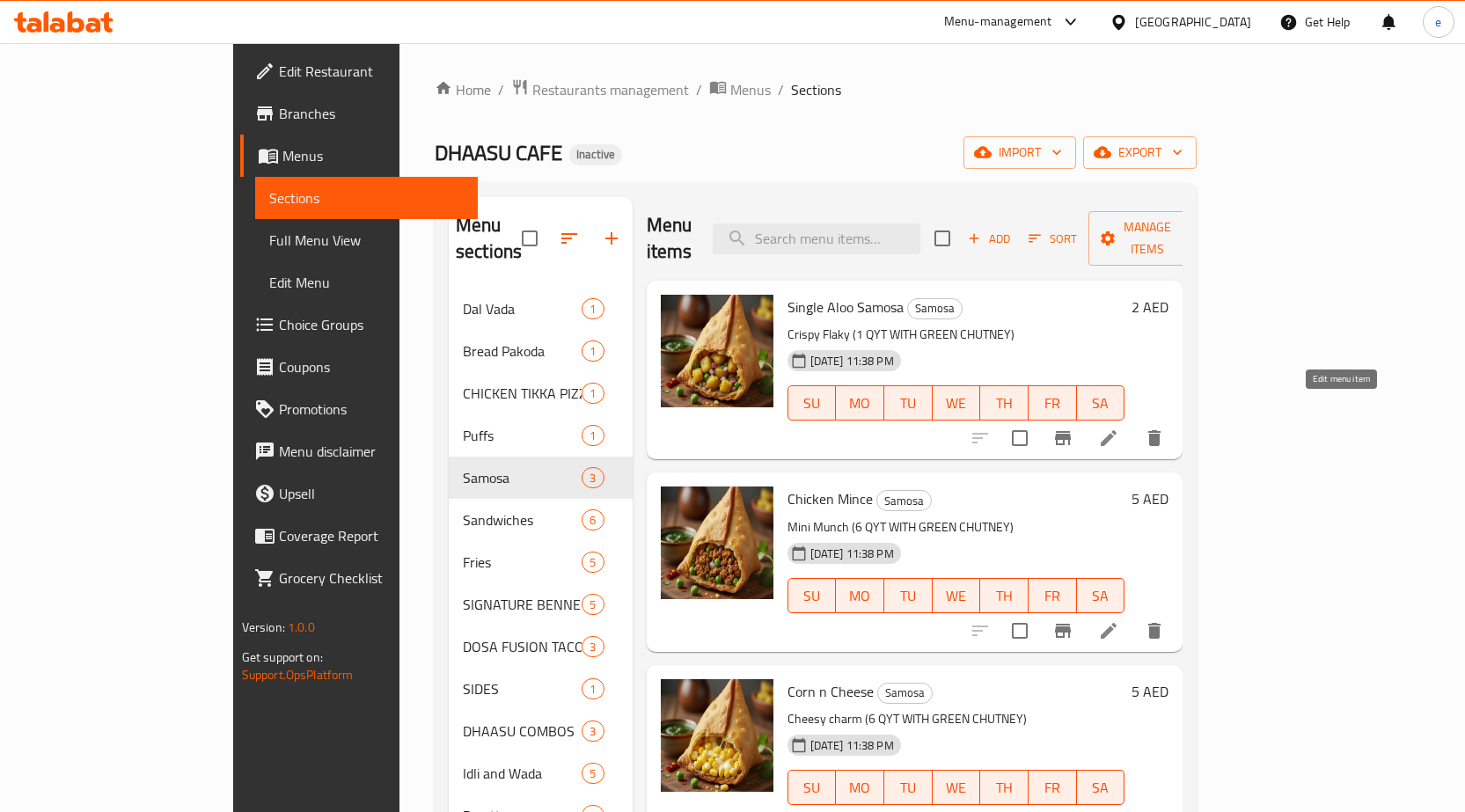
click at [1119, 427] on icon at bounding box center [1108, 438] width 21 height 21
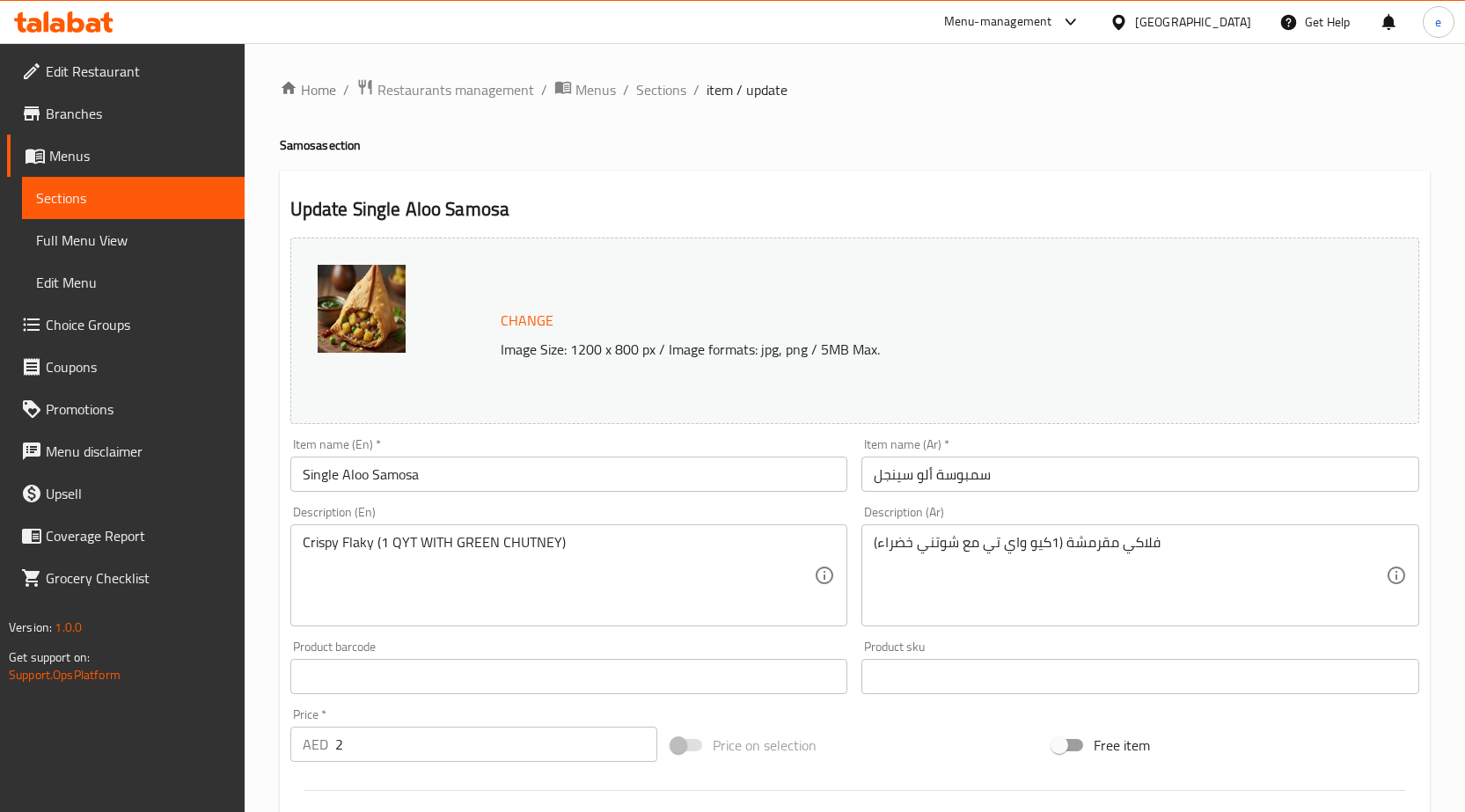
click at [88, 166] on span "Menus" at bounding box center [140, 156] width 181 height 21
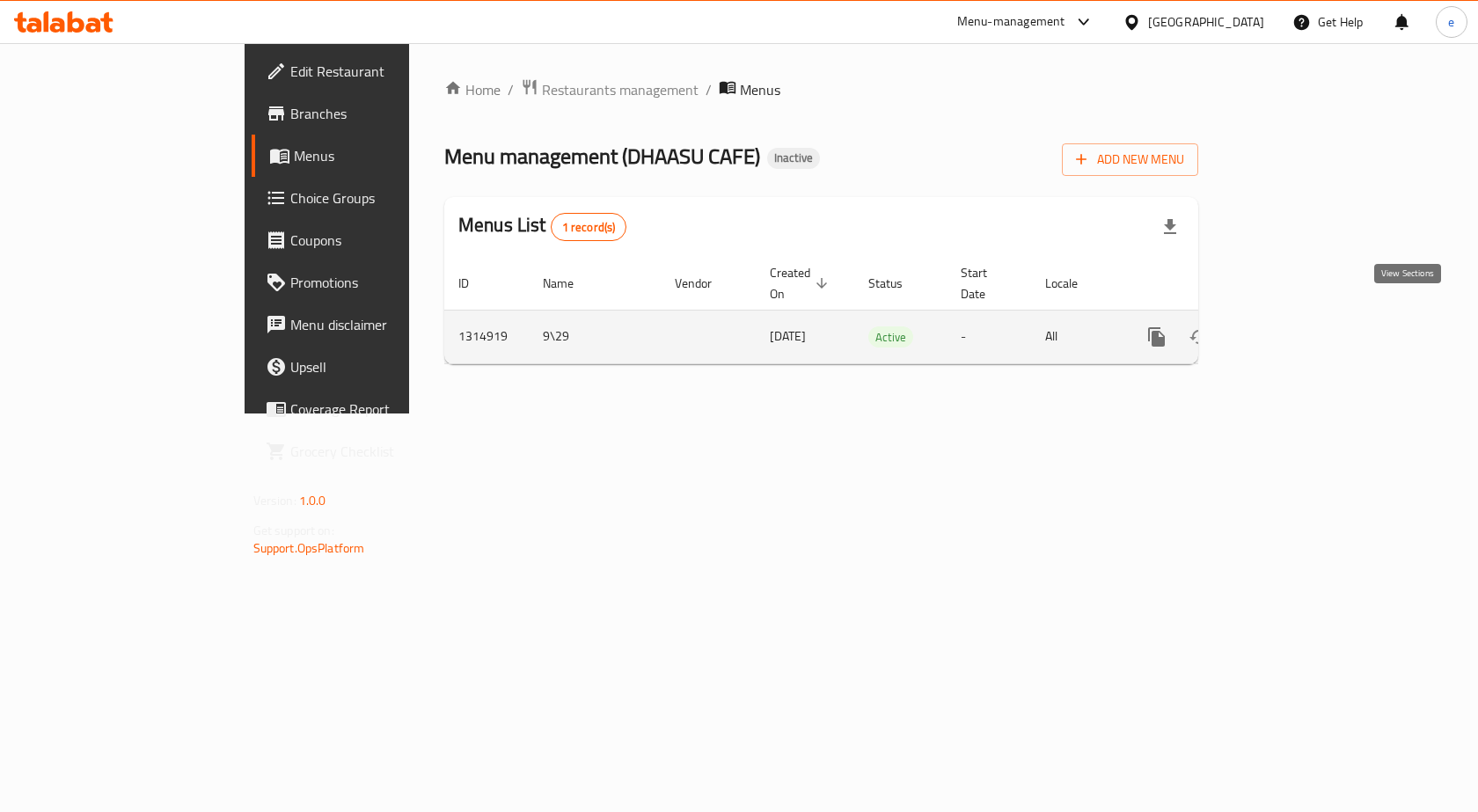
click at [1305, 321] on link "enhanced table" at bounding box center [1283, 337] width 42 height 42
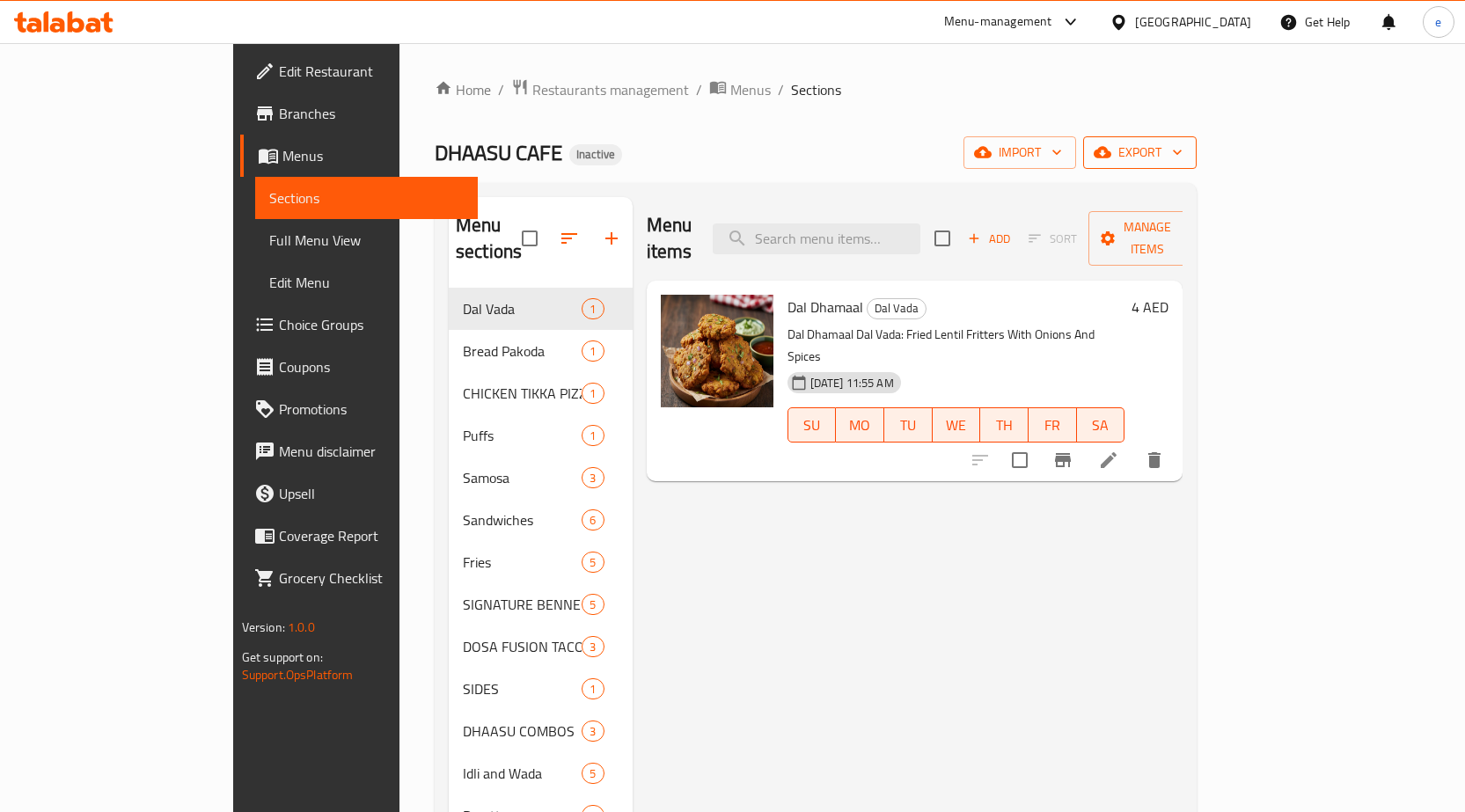
click at [1183, 149] on span "export" at bounding box center [1139, 152] width 85 height 22
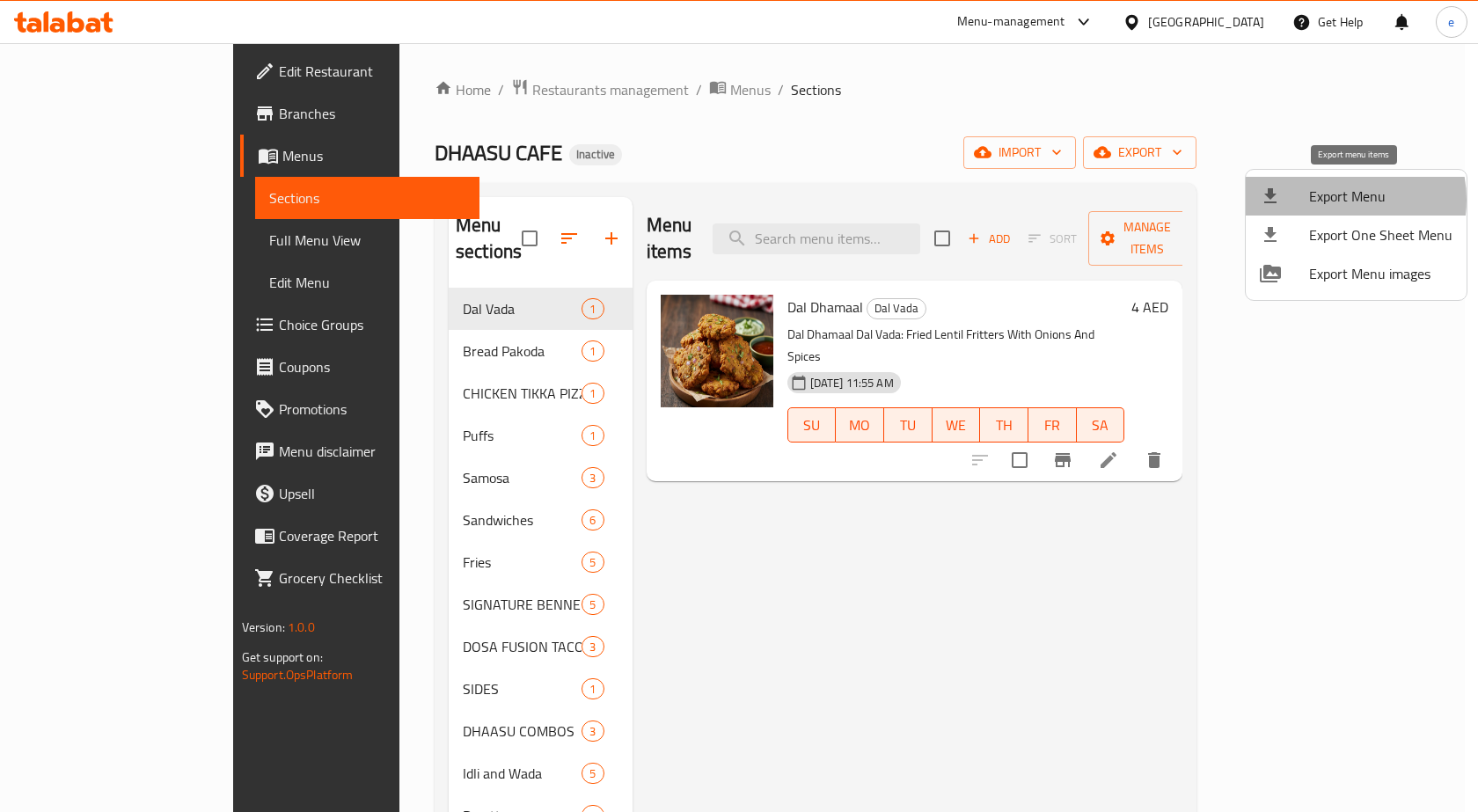
click at [1338, 200] on span "Export Menu" at bounding box center [1381, 196] width 143 height 21
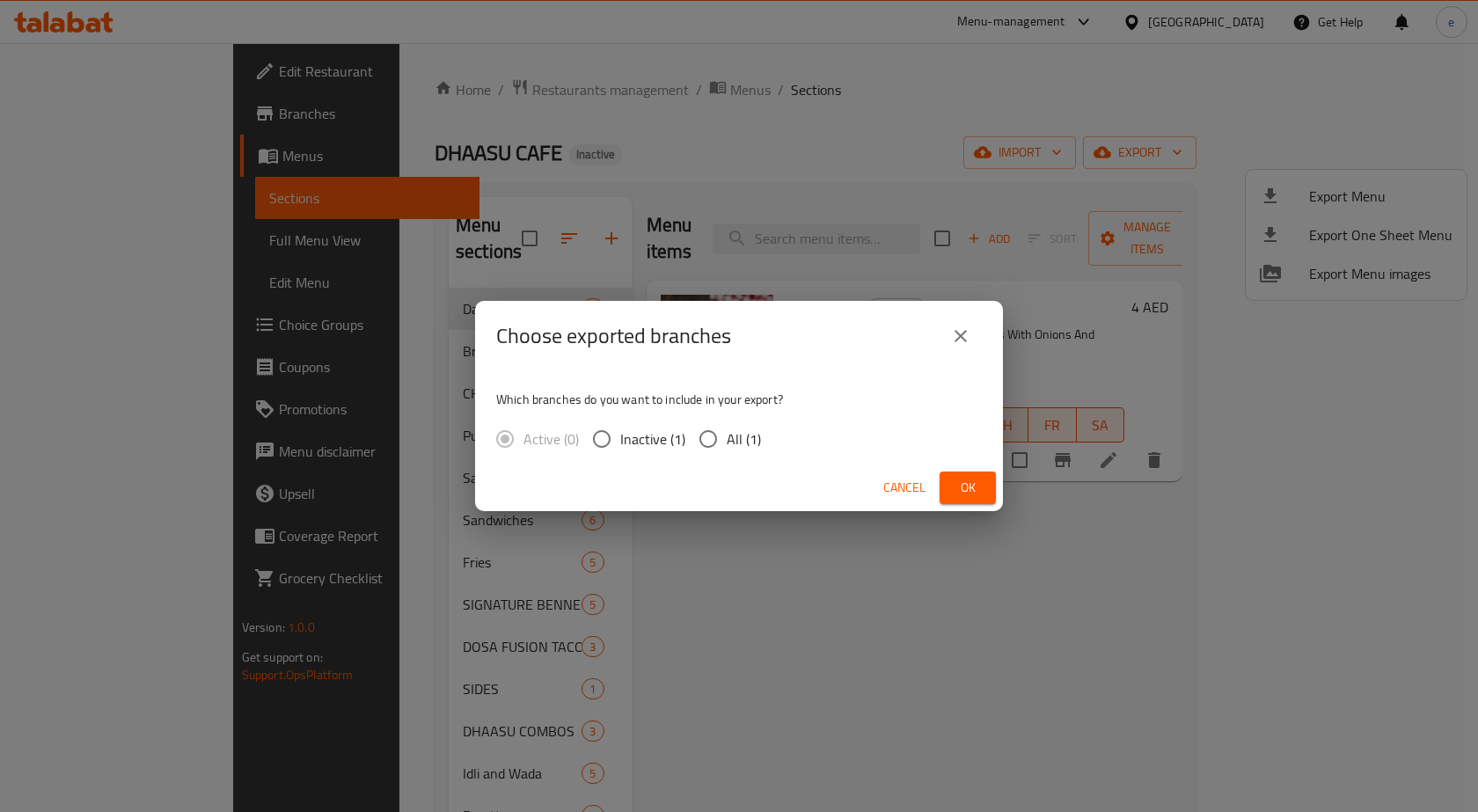
click at [735, 444] on span "All (1)" at bounding box center [744, 439] width 34 height 21
click at [727, 444] on input "All (1)" at bounding box center [708, 439] width 37 height 37
radio input "true"
click at [964, 485] on span "Ok" at bounding box center [968, 487] width 28 height 22
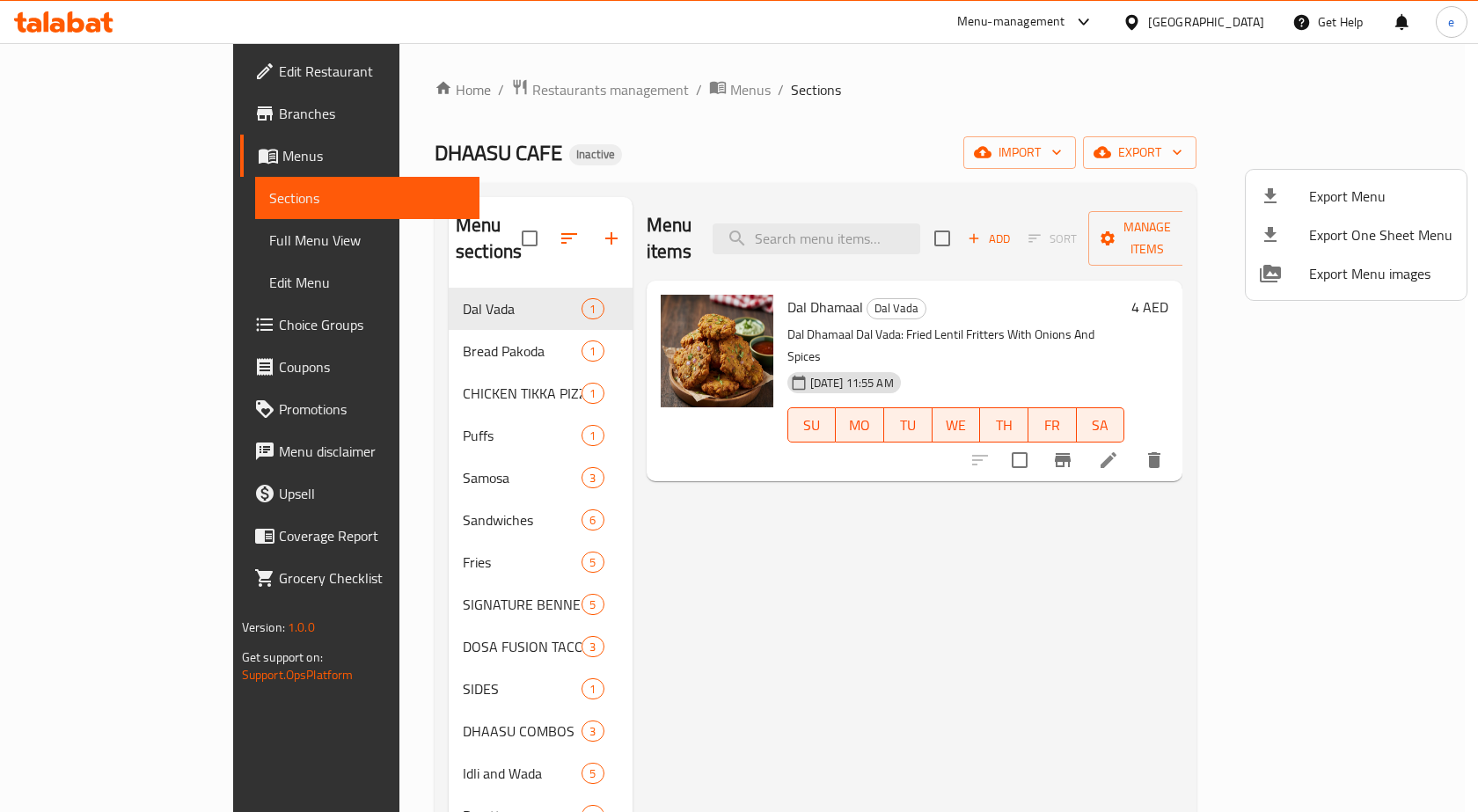
click at [327, 450] on div at bounding box center [739, 406] width 1478 height 812
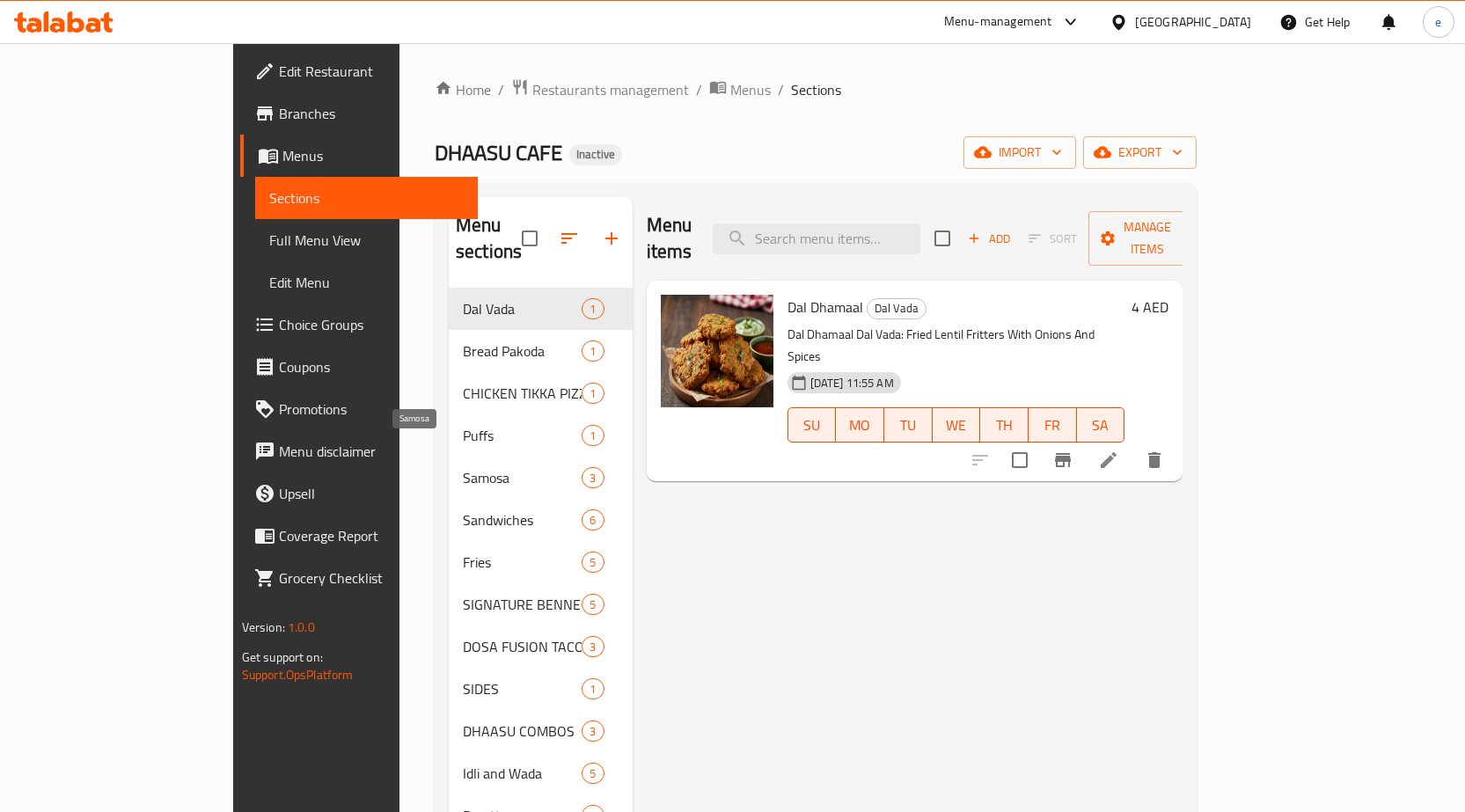
click at [463, 467] on span "Samosa" at bounding box center [522, 478] width 119 height 21
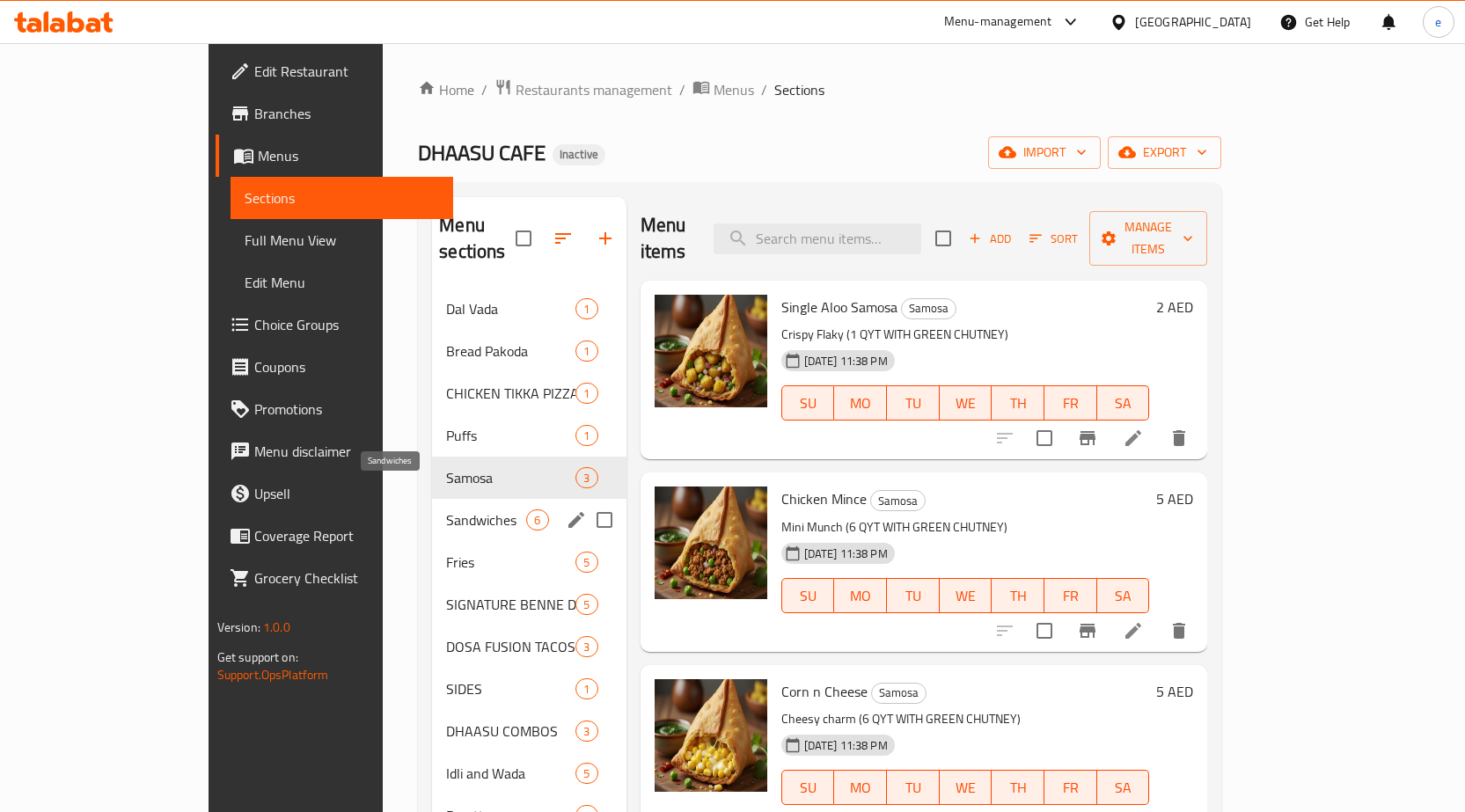
click at [446, 509] on span "Sandwiches" at bounding box center [486, 520] width 81 height 21
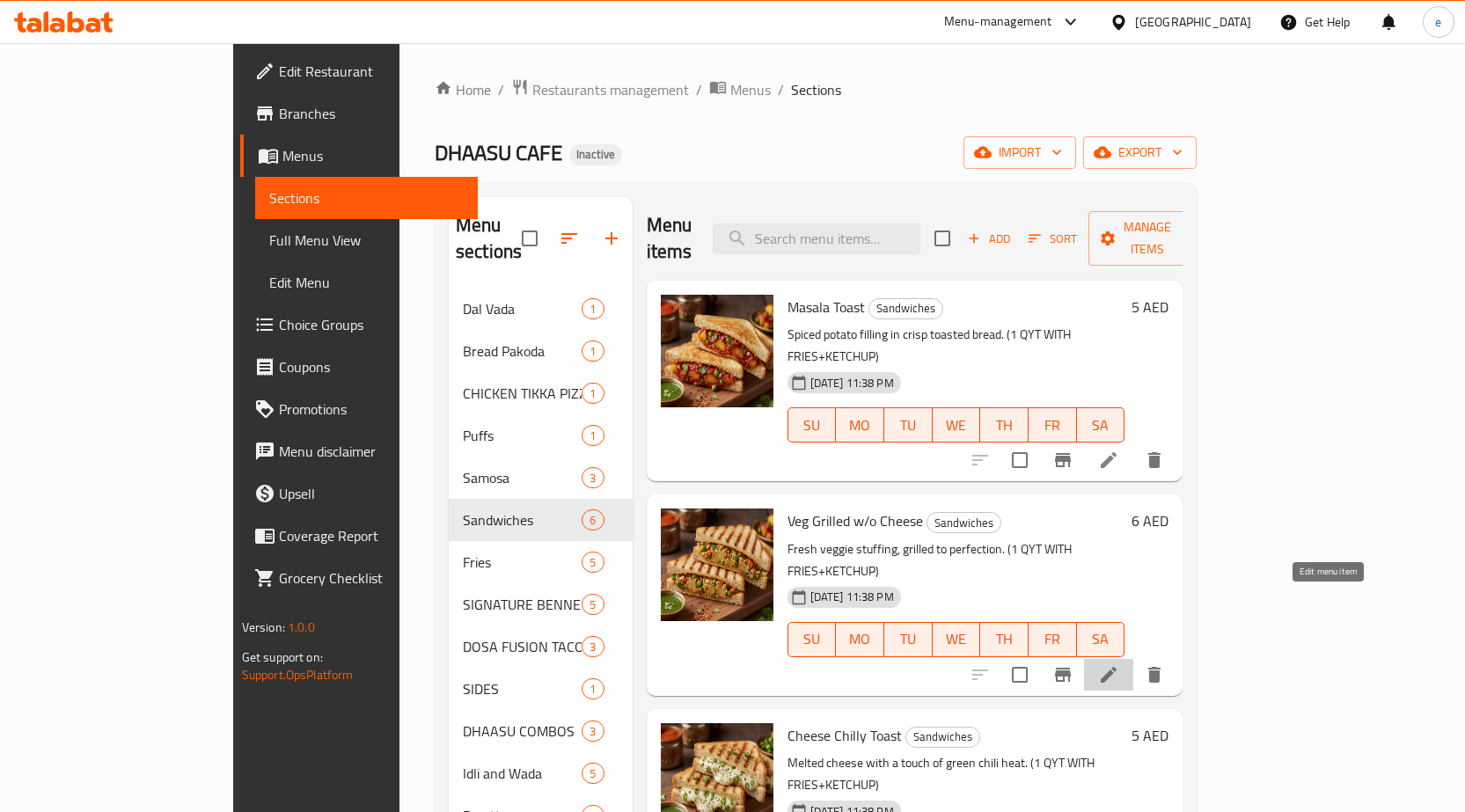
click at [1116, 667] on icon at bounding box center [1108, 675] width 16 height 16
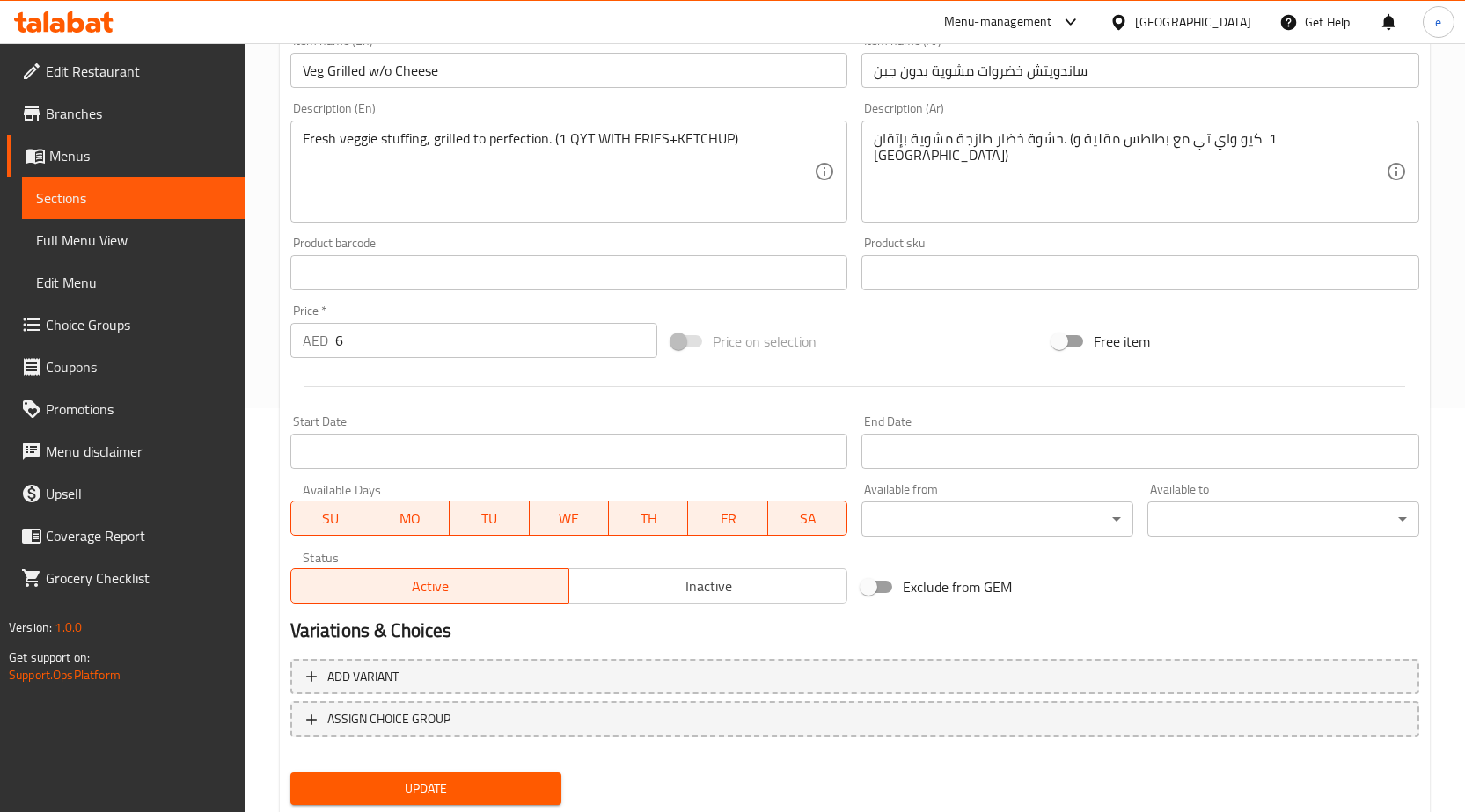
scroll to position [456, 0]
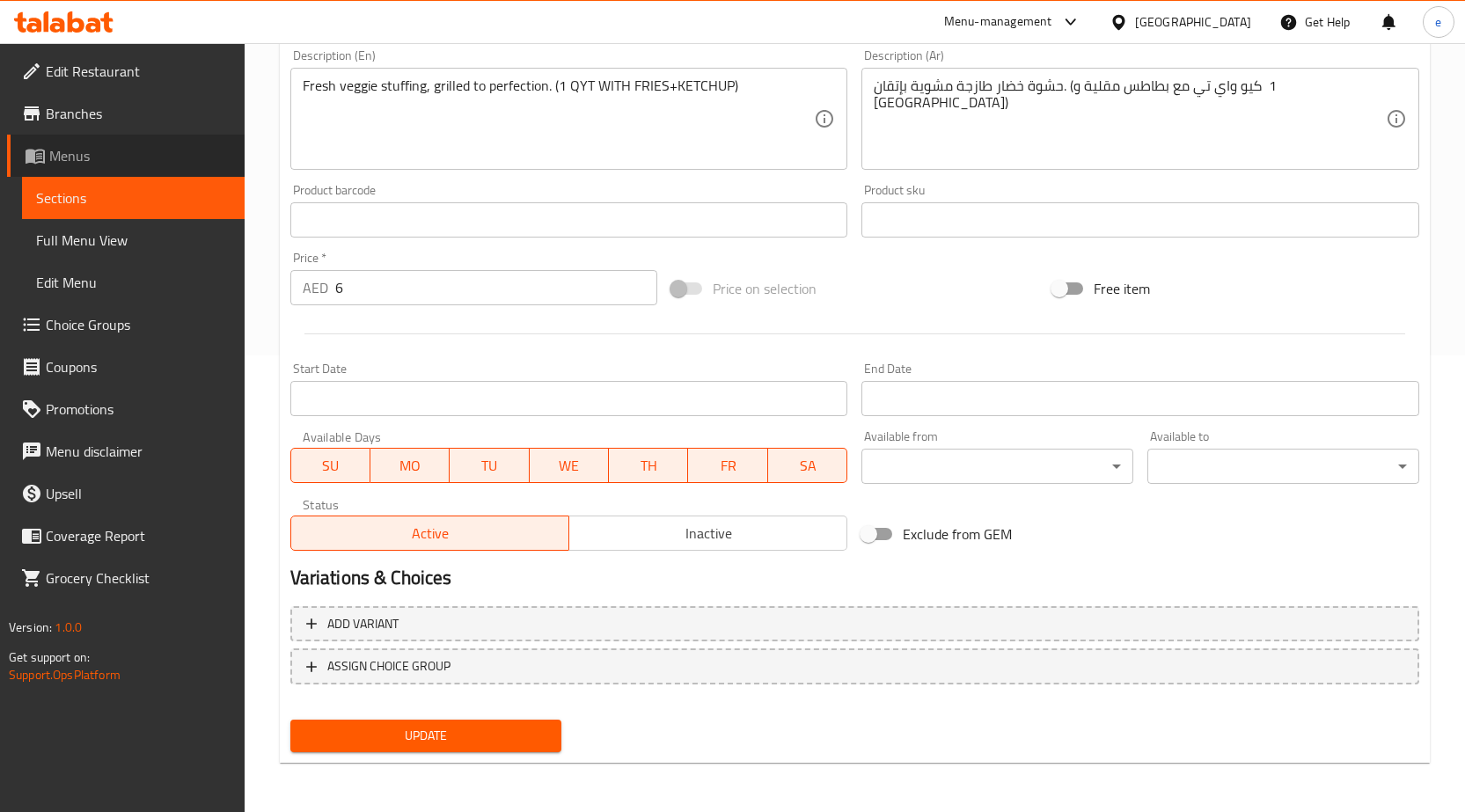
click at [89, 155] on span "Menus" at bounding box center [140, 156] width 181 height 21
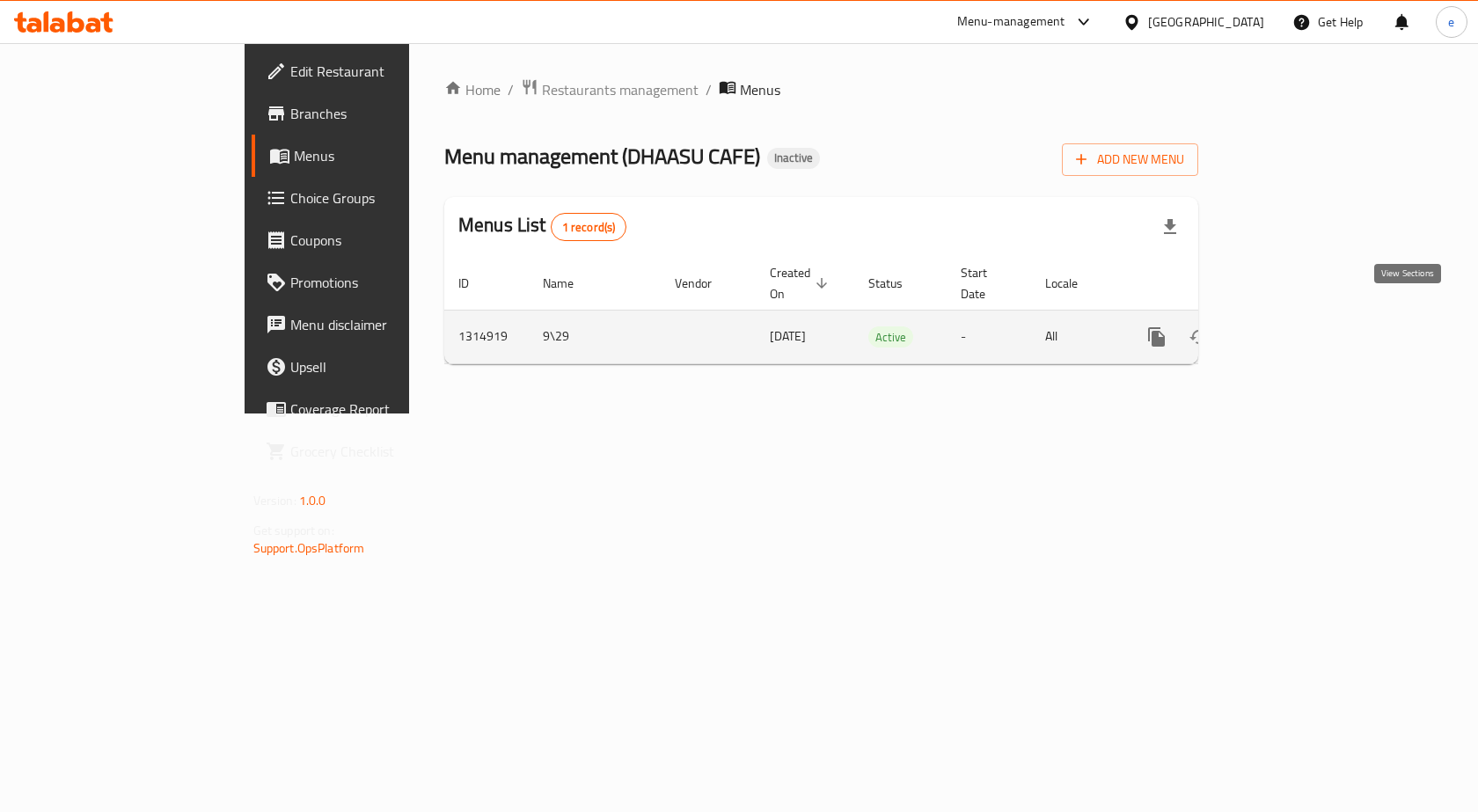
click at [1294, 326] on icon "enhanced table" at bounding box center [1283, 337] width 21 height 21
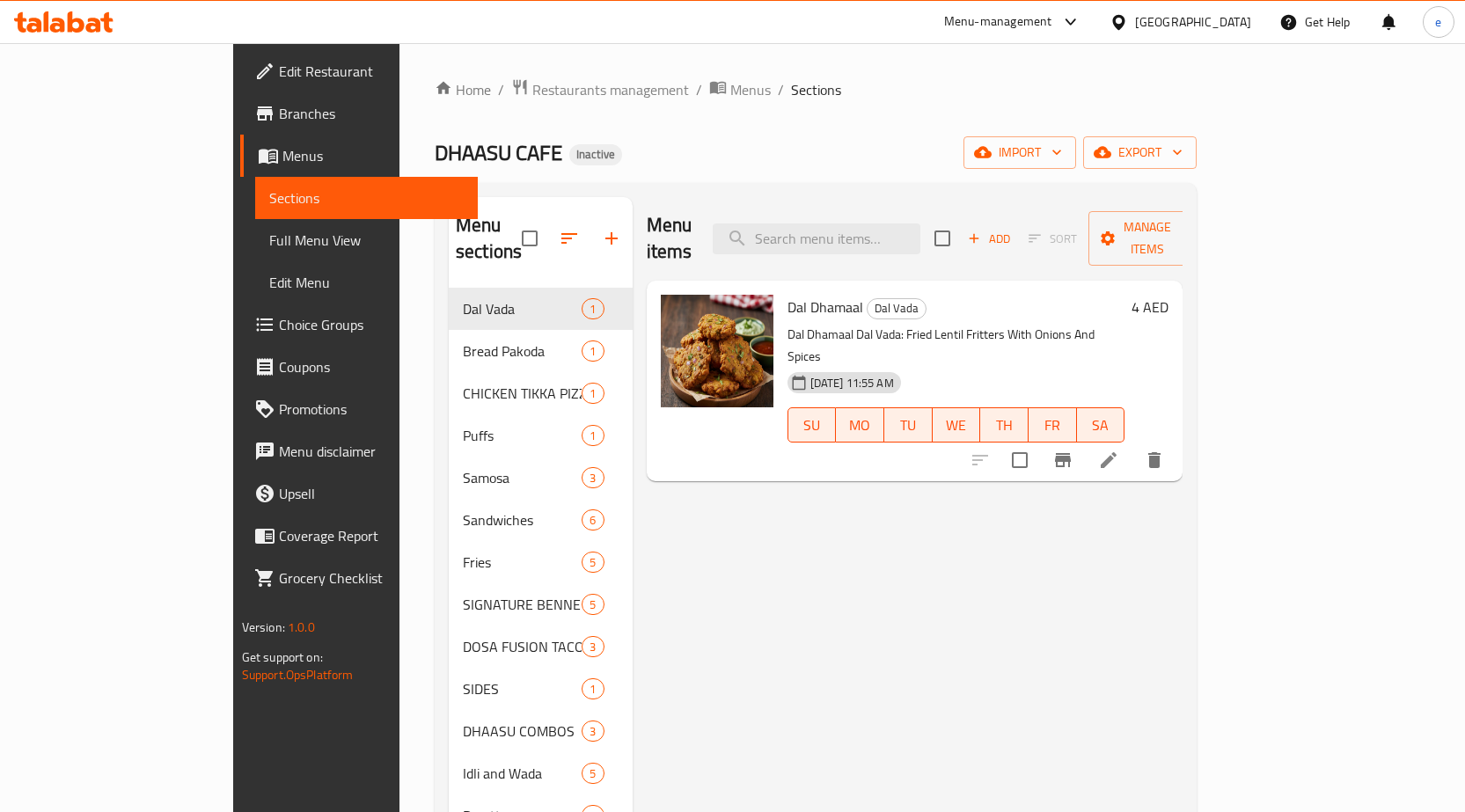
click at [269, 248] on span "Full Menu View" at bounding box center [366, 241] width 195 height 21
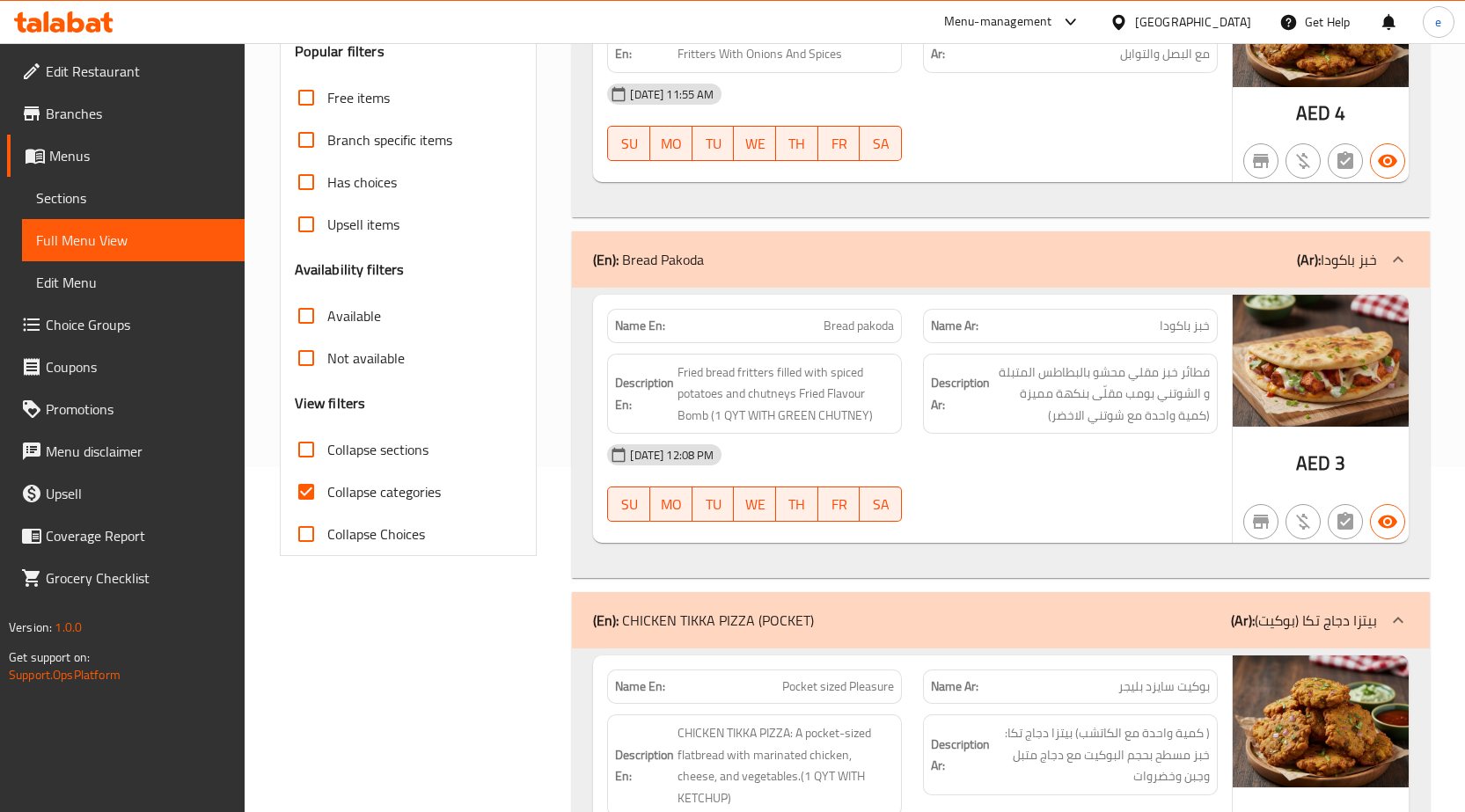
scroll to position [352, 0]
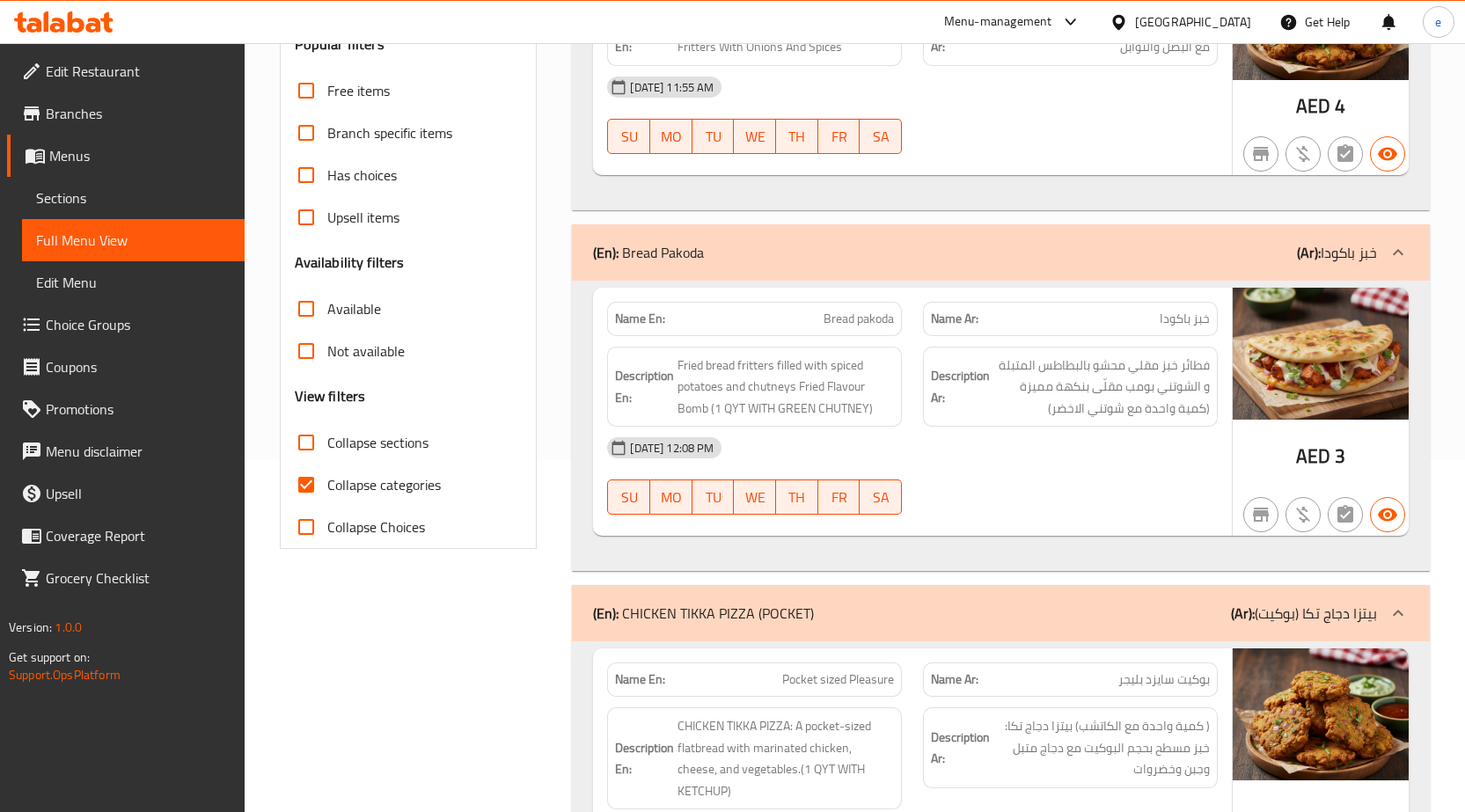
click at [349, 494] on span "Collapse categories" at bounding box center [384, 485] width 113 height 21
click at [327, 494] on input "Collapse categories" at bounding box center [306, 485] width 42 height 42
checkbox input "false"
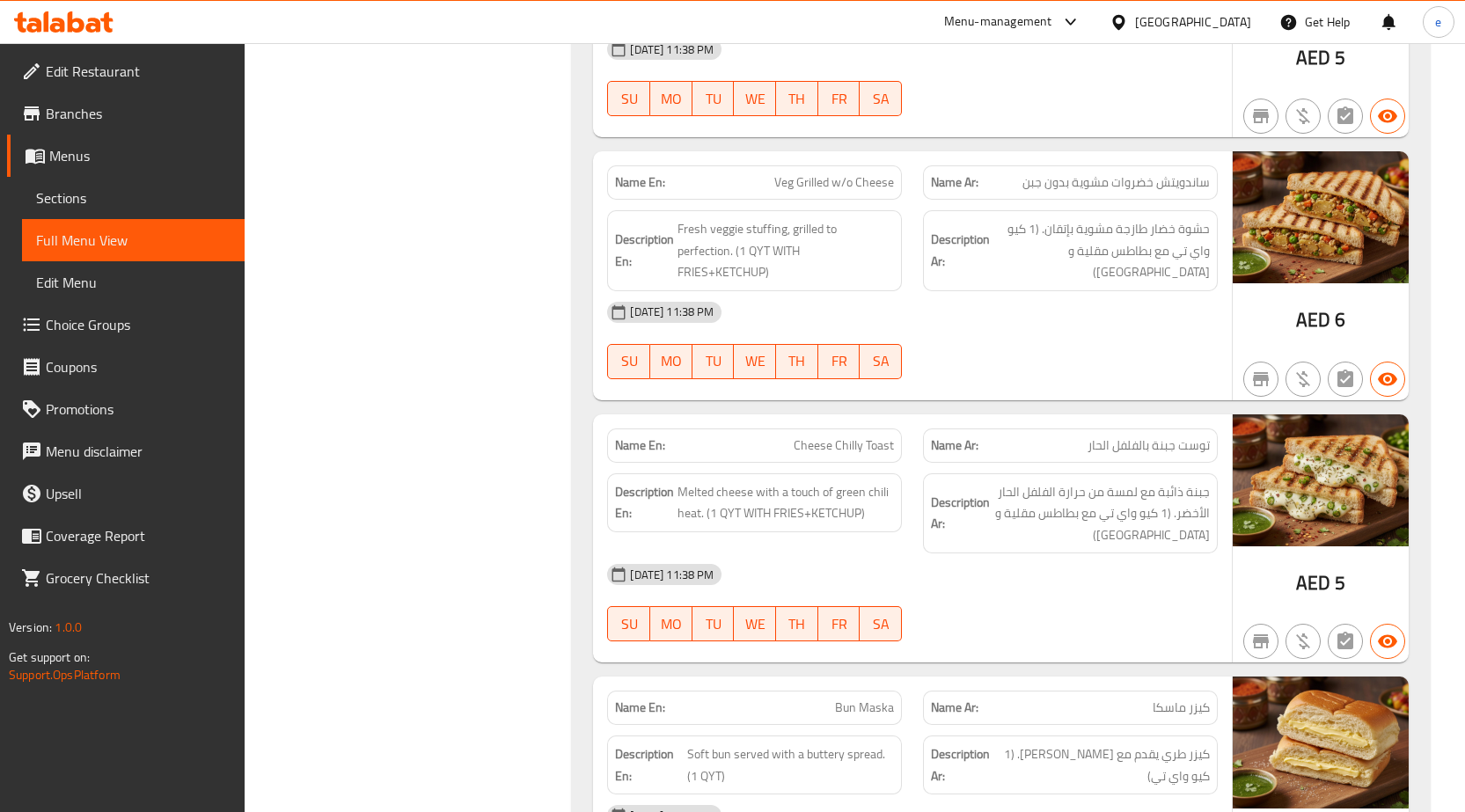
scroll to position [2903, 0]
